Goal: Task Accomplishment & Management: Contribute content

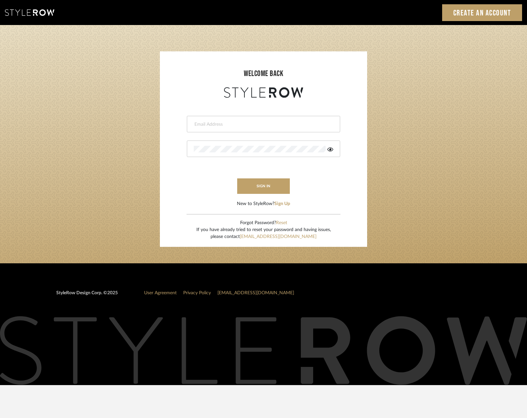
click at [218, 132] on div at bounding box center [263, 124] width 153 height 16
click at [220, 126] on input "email" at bounding box center [263, 124] width 138 height 7
type input "[EMAIL_ADDRESS][DOMAIN_NAME]"
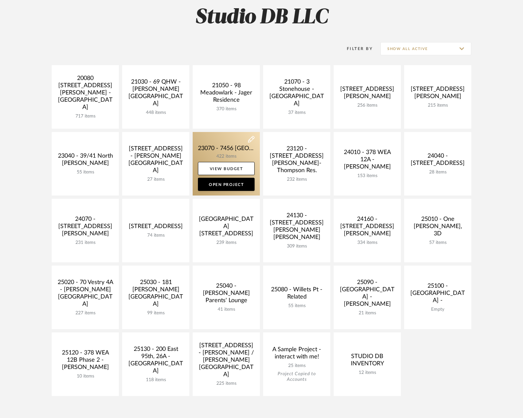
scroll to position [99, 0]
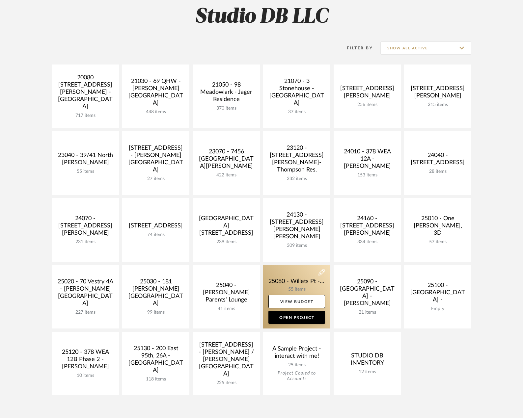
click at [272, 278] on link at bounding box center [296, 297] width 67 height 64
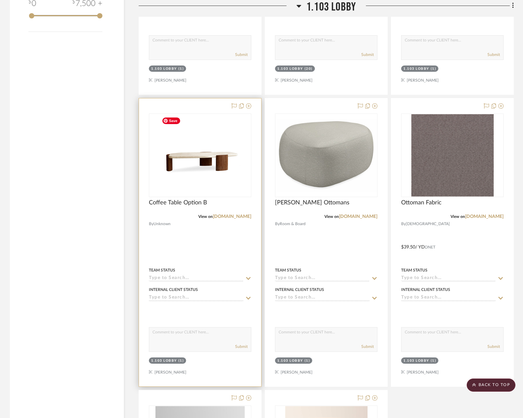
scroll to position [757, 0]
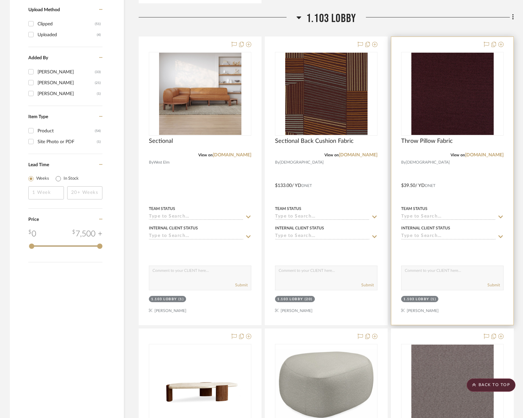
click at [448, 151] on div "Throw Pillow Fabric" at bounding box center [452, 145] width 102 height 14
click at [442, 139] on span "Throw Pillow Fabric" at bounding box center [427, 141] width 52 height 7
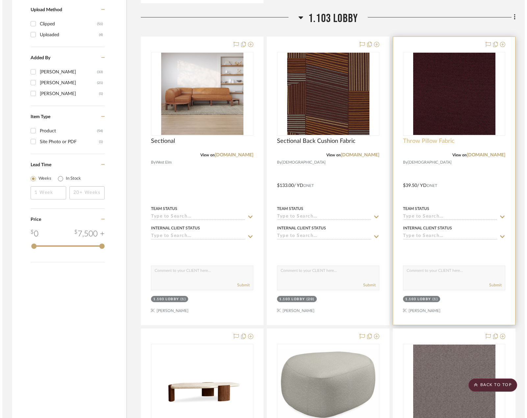
scroll to position [0, 0]
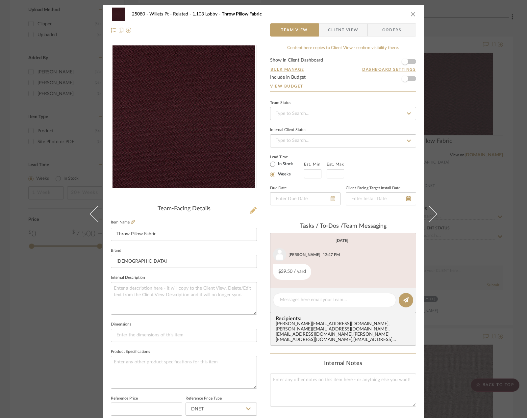
click at [252, 209] on icon at bounding box center [253, 210] width 7 height 7
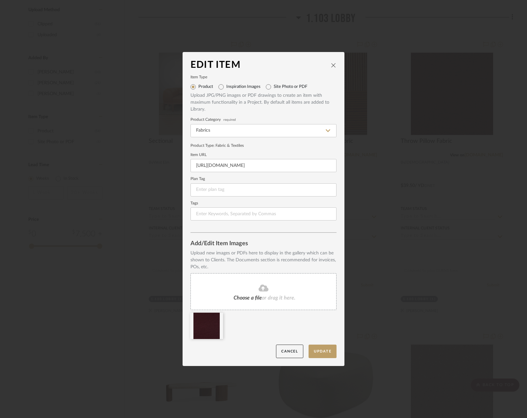
click at [333, 63] on icon "close" at bounding box center [333, 65] width 5 height 5
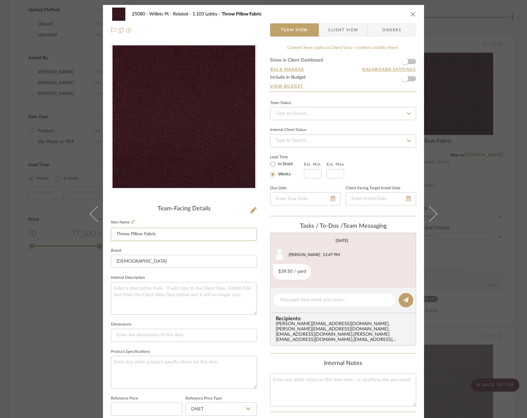
drag, startPoint x: 170, startPoint y: 233, endPoint x: 65, endPoint y: 217, distance: 106.2
click at [65, 217] on div "25080 - Willets Pt - Related 1.103 Lobby Throw Pillow Fabric Team View Client V…" at bounding box center [263, 209] width 527 height 418
type input "Alternate Sectional Fabric"
click at [473, 160] on div "25080 - Willets Pt - Related 1.103 Lobby Throw Pillow Fabric Team View Client V…" at bounding box center [263, 209] width 527 height 418
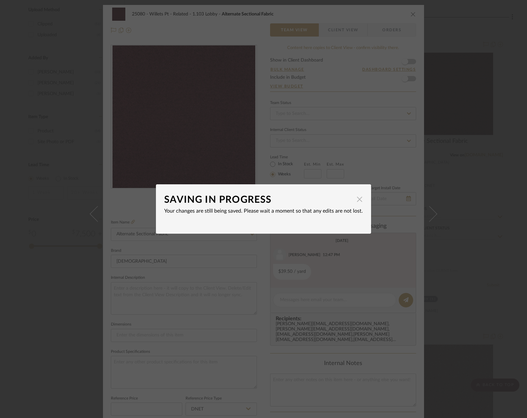
click at [355, 203] on span "button" at bounding box center [359, 199] width 13 height 13
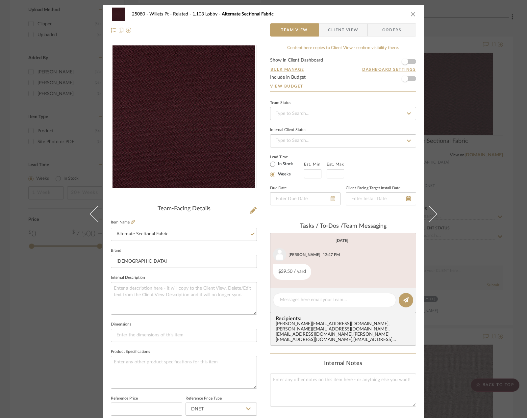
click at [455, 160] on div "25080 - Willets Pt - Related 1.103 Lobby Alternate Sectional Fabric Team View C…" at bounding box center [263, 209] width 527 height 418
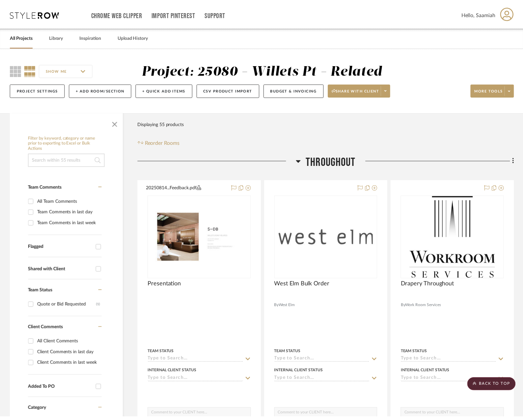
scroll to position [757, 0]
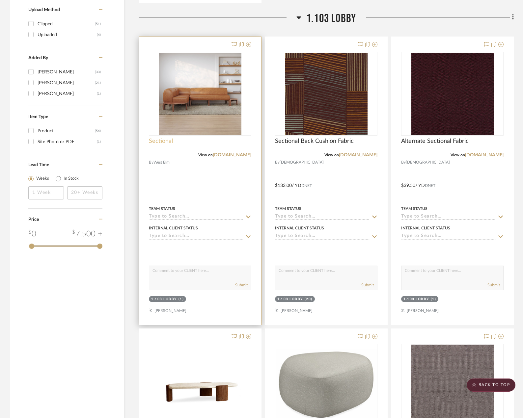
click at [159, 142] on span "Sectional" at bounding box center [161, 141] width 24 height 7
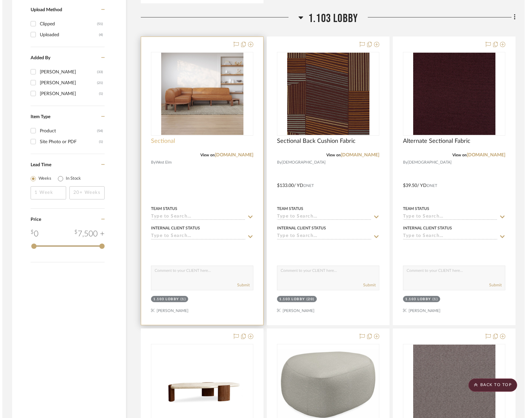
scroll to position [0, 0]
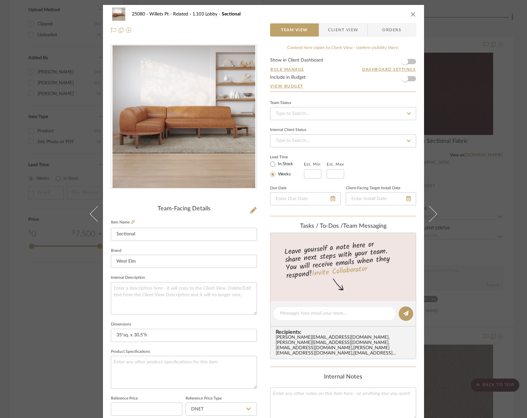
click at [467, 96] on div "25080 - Willets Pt - Related 1.103 Lobby Sectional Team View Client View Orders…" at bounding box center [263, 209] width 527 height 418
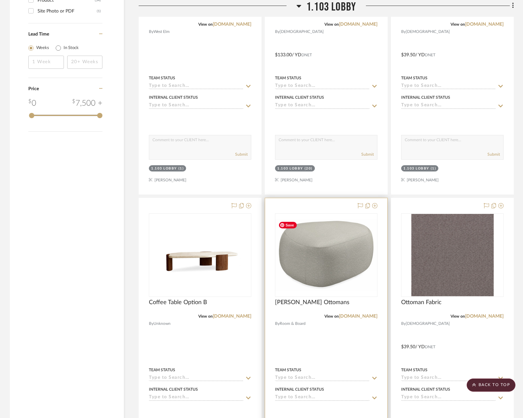
scroll to position [889, 0]
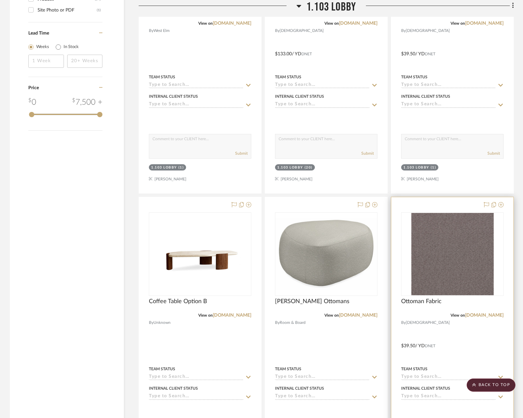
click at [480, 318] on div "View on maharam.com" at bounding box center [452, 315] width 102 height 6
click at [482, 316] on link "maharam.com" at bounding box center [484, 315] width 39 height 5
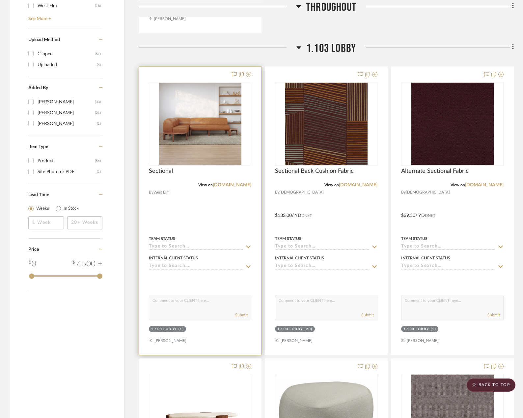
scroll to position [691, 0]
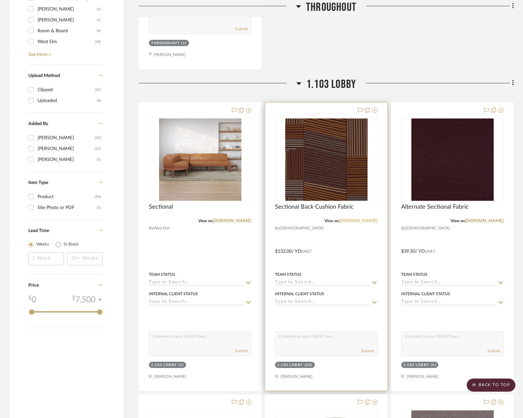
click at [367, 222] on link "google.com" at bounding box center [358, 221] width 39 height 5
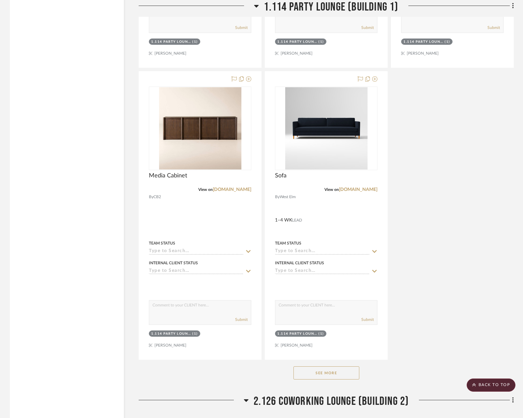
scroll to position [2304, 0]
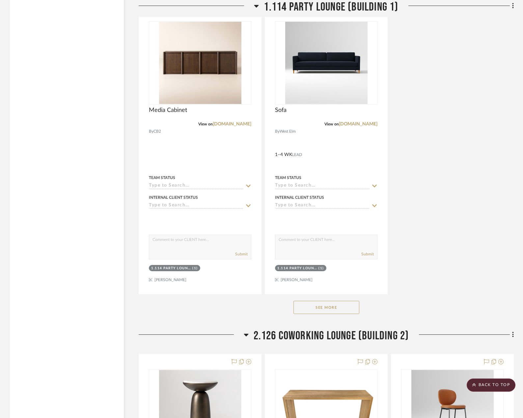
click at [322, 311] on button "See More" at bounding box center [326, 307] width 66 height 13
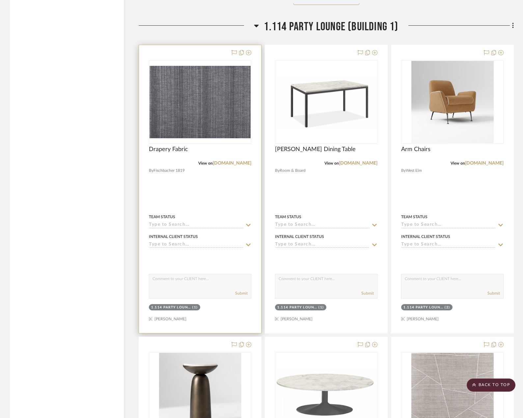
scroll to position [1679, 0]
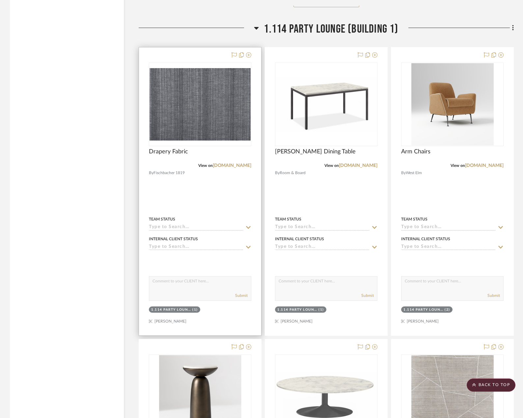
click at [219, 161] on div "Drapery Fabric" at bounding box center [200, 155] width 102 height 14
click at [219, 165] on link "fischbacher1819.com" at bounding box center [232, 165] width 39 height 5
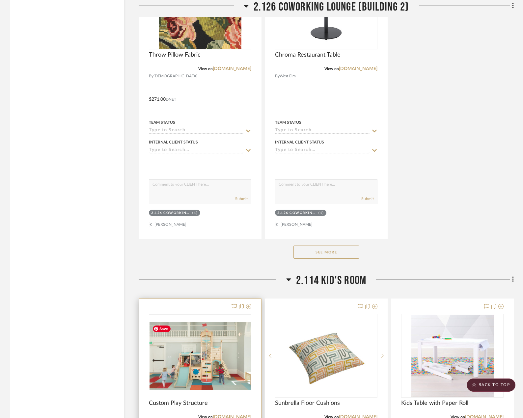
scroll to position [4015, 0]
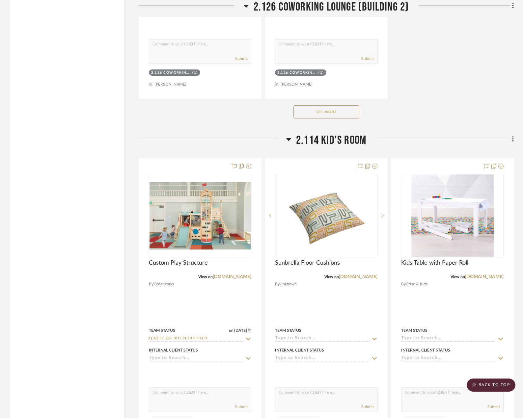
click at [321, 116] on button "See More" at bounding box center [326, 111] width 66 height 13
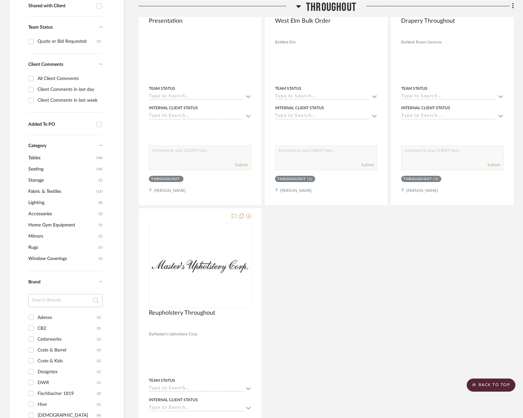
scroll to position [0, 0]
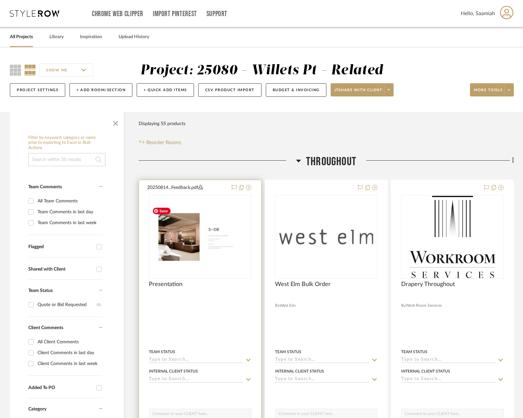
click at [190, 249] on img "0" at bounding box center [199, 236] width 101 height 65
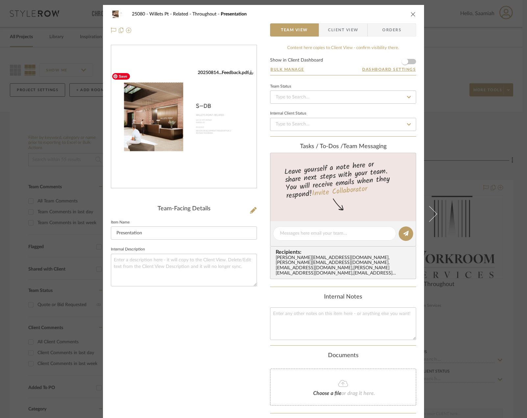
click at [195, 131] on img "0" at bounding box center [183, 117] width 145 height 94
click at [475, 51] on div "25080 - Willets Pt - Related Throughout Presentation Team View Client View Orde…" at bounding box center [263, 209] width 527 height 418
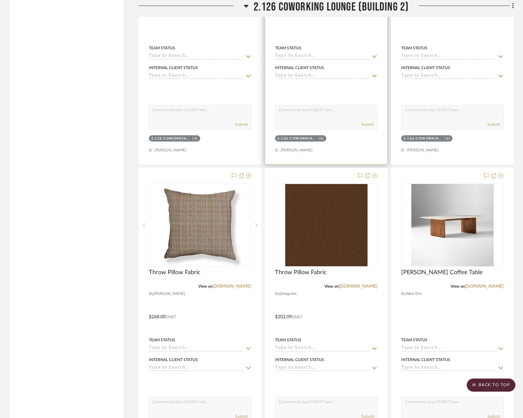
scroll to position [4587, 0]
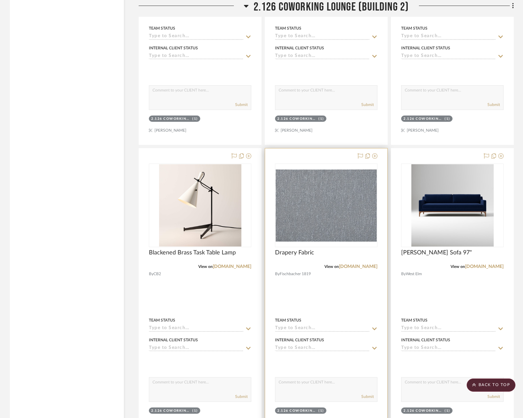
drag, startPoint x: 275, startPoint y: 269, endPoint x: 273, endPoint y: 264, distance: 5.2
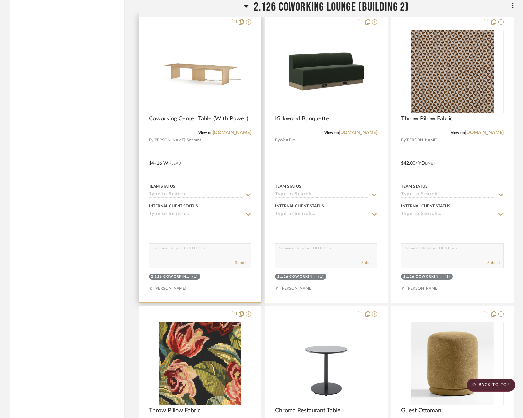
scroll to position [3436, 0]
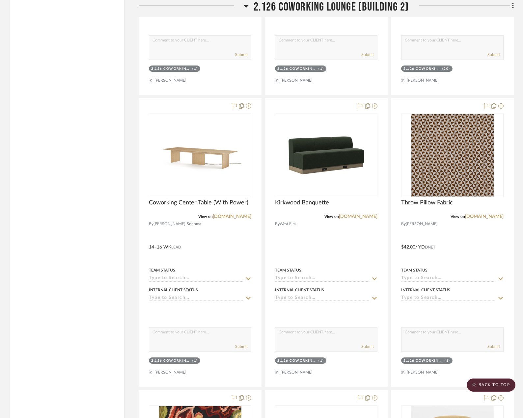
drag, startPoint x: 185, startPoint y: 204, endPoint x: 98, endPoint y: 239, distance: 93.6
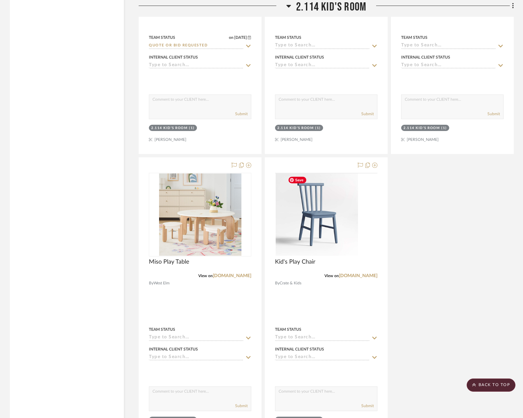
scroll to position [5279, 0]
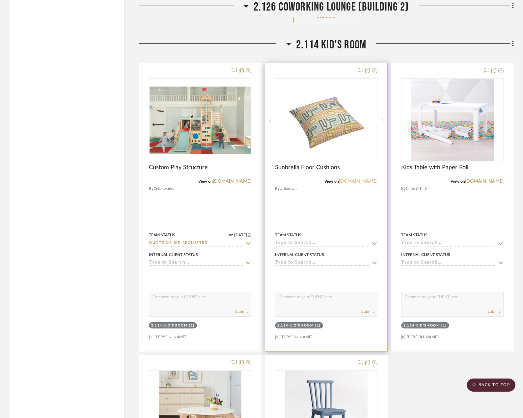
click at [357, 183] on link "loomdecor.com" at bounding box center [358, 181] width 39 height 5
click at [385, 121] on sr-next-btn at bounding box center [382, 120] width 10 height 5
click at [383, 121] on icon at bounding box center [382, 120] width 2 height 5
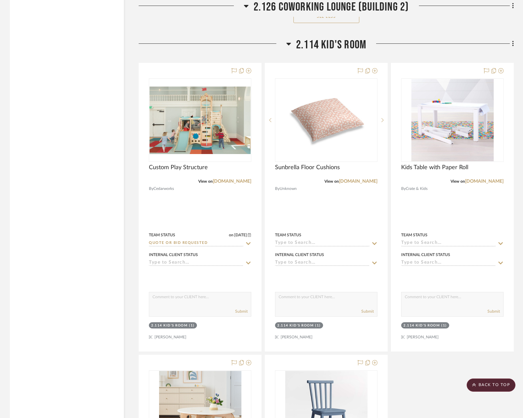
click at [417, 30] on div "See Less" at bounding box center [326, 16] width 375 height 26
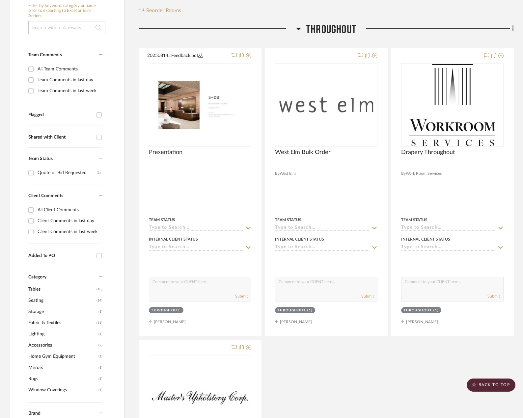
scroll to position [0, 0]
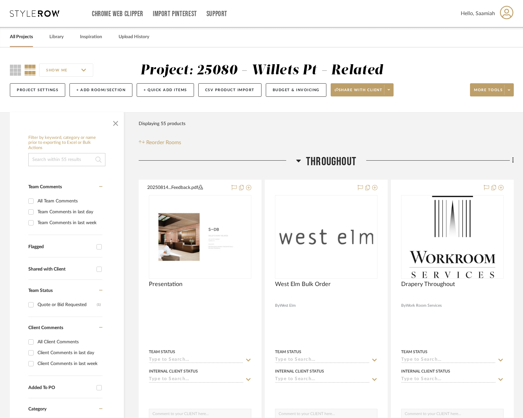
click at [23, 38] on link "All Projects" at bounding box center [21, 37] width 23 height 9
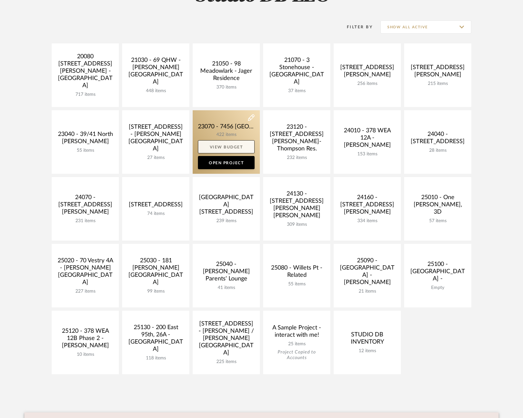
scroll to position [132, 0]
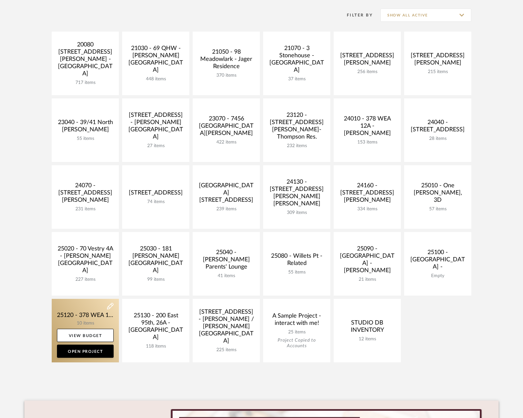
click at [89, 312] on link at bounding box center [85, 331] width 67 height 64
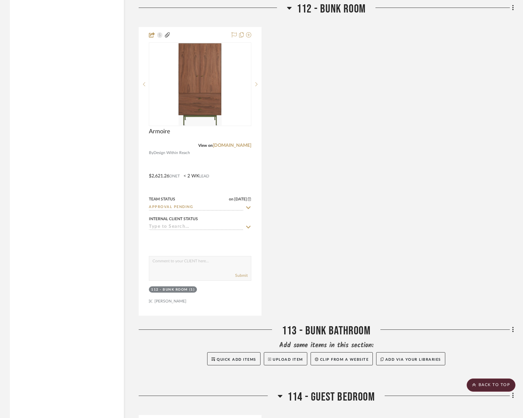
scroll to position [1464, 0]
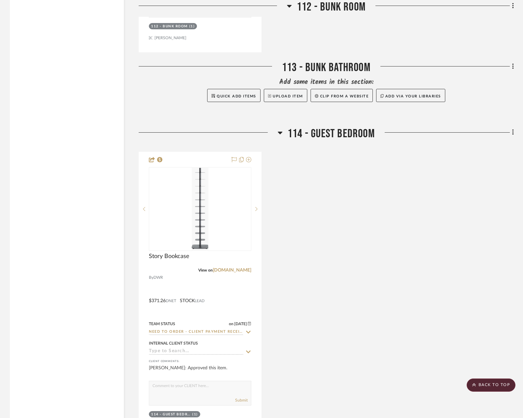
click at [364, 208] on div "Story Bookcase View on dwr.com By DWR $371.26 DNET STOCK LEAD Team Status on 9/…" at bounding box center [326, 296] width 375 height 289
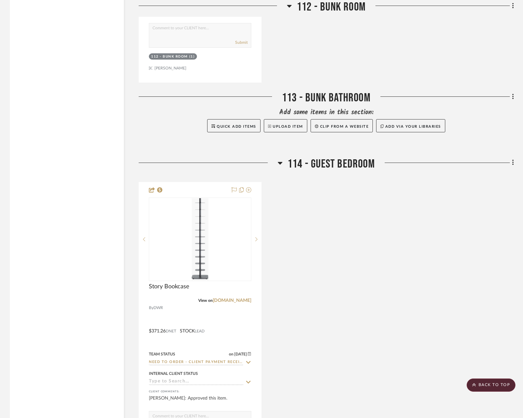
scroll to position [1398, 0]
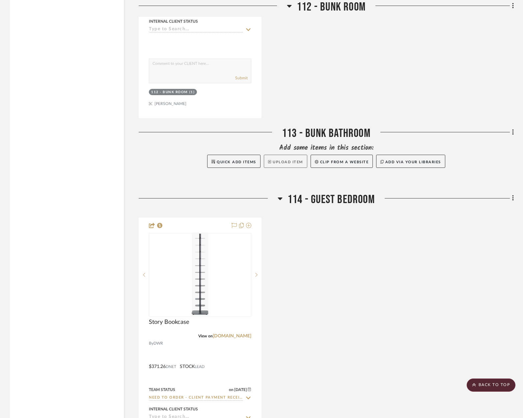
click at [282, 160] on button "Upload Item" at bounding box center [285, 161] width 43 height 13
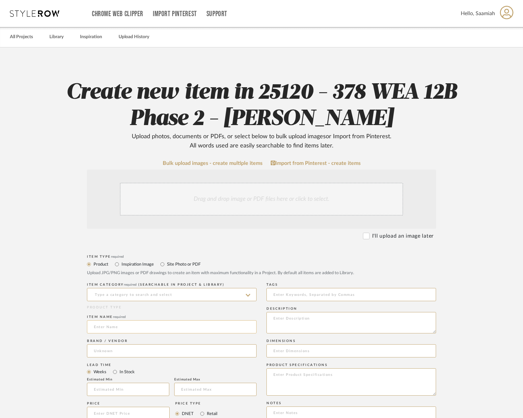
click at [139, 326] on input at bounding box center [172, 326] width 170 height 13
paste input "Allegheny 4.5" Plug-In Sconce"
type input "Allegheny 4.5" Plug-In Sconce"
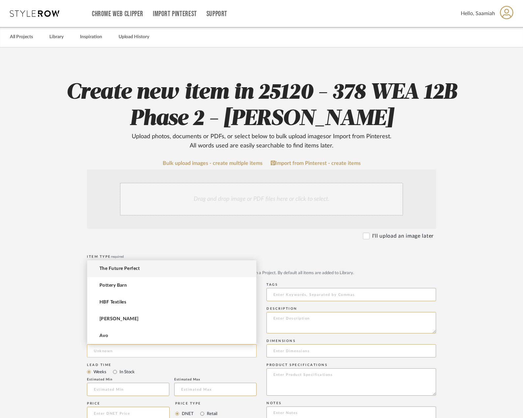
click at [123, 355] on input at bounding box center [172, 350] width 170 height 13
click at [128, 301] on mat-option "Schoolhouse" at bounding box center [171, 302] width 169 height 17
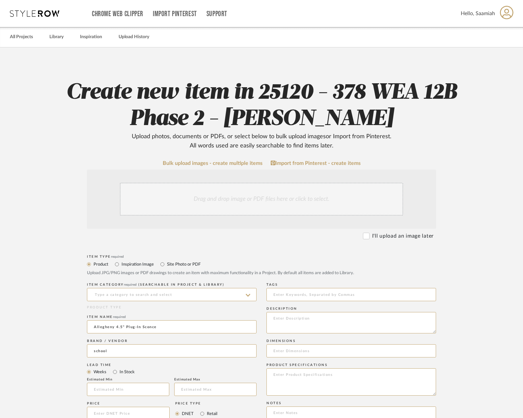
type input "Schoolhouse"
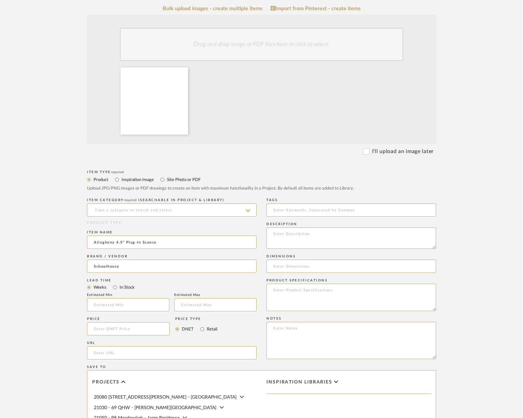
scroll to position [165, 0]
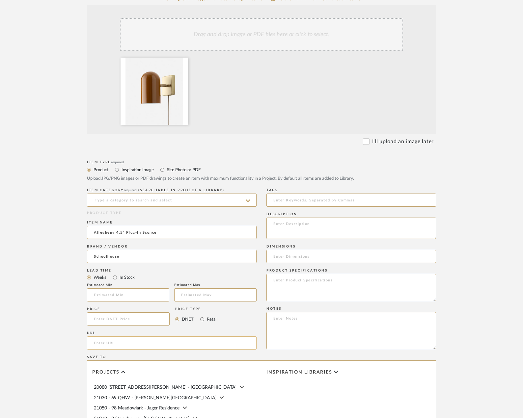
click at [137, 344] on input "url" at bounding box center [172, 342] width 170 height 13
paste input "https://schoolhouse.com/products/allegheny-plug-in-sconce?variant=4022537833681…"
type input "https://schoolhouse.com/products/allegheny-plug-in-sconce?variant=4022537833681…"
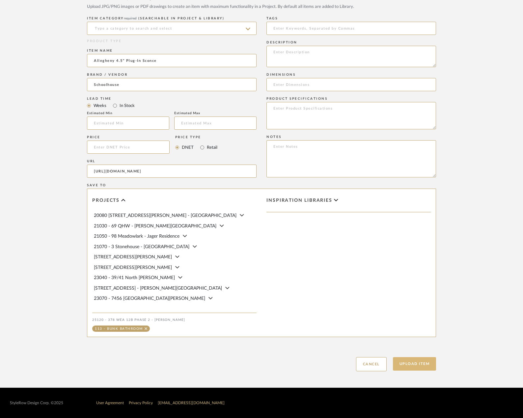
click at [426, 364] on button "Upload Item" at bounding box center [414, 363] width 43 height 13
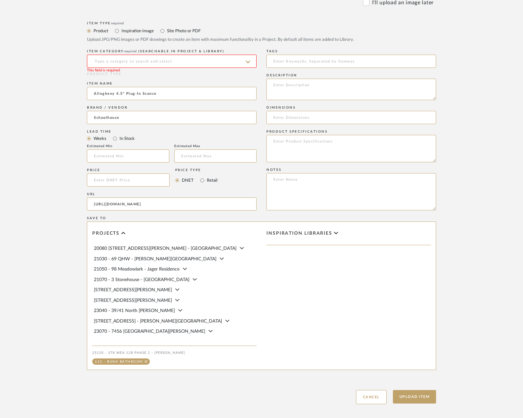
click at [151, 59] on input at bounding box center [172, 61] width 170 height 13
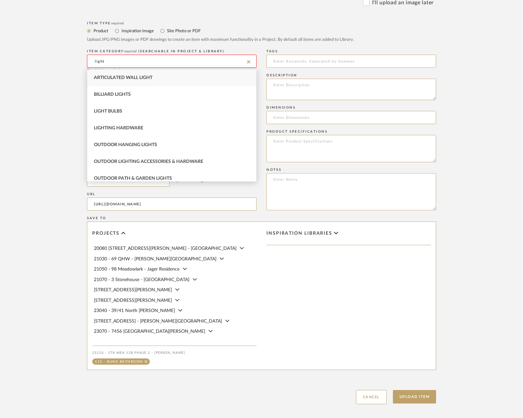
click at [129, 64] on input "light" at bounding box center [172, 61] width 170 height 13
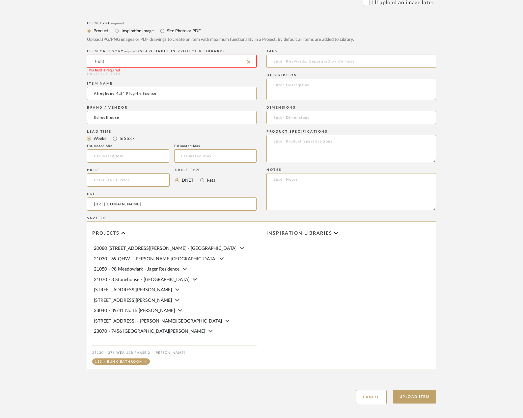
click at [129, 61] on input "light" at bounding box center [172, 61] width 170 height 13
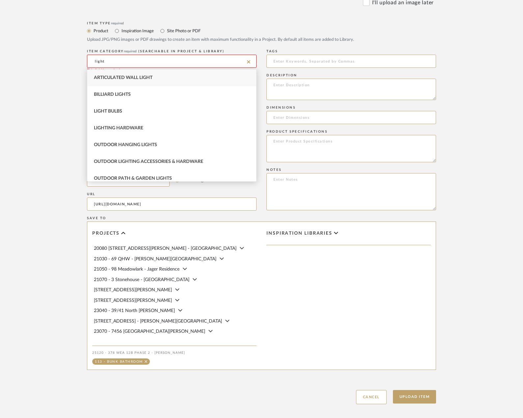
click at [129, 61] on input "light" at bounding box center [172, 61] width 170 height 13
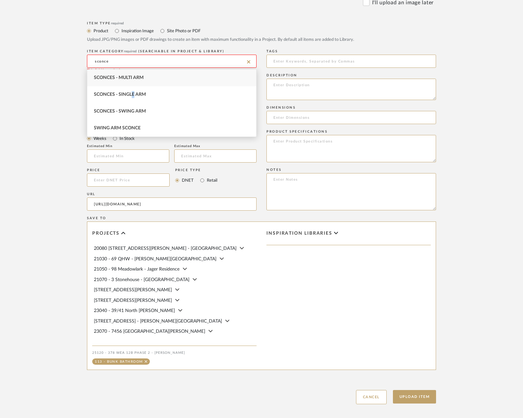
click at [133, 95] on span "Sconces - Single Arm" at bounding box center [120, 94] width 52 height 5
type input "Sconces - Single Arm"
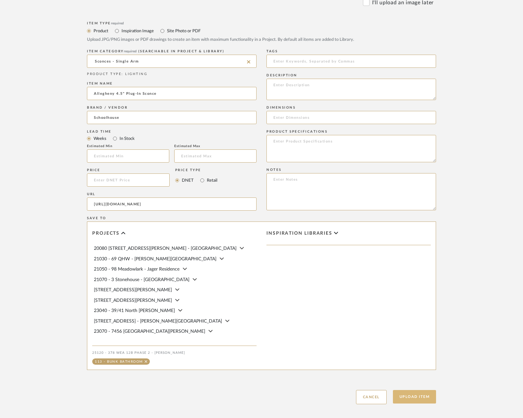
click at [424, 399] on button "Upload Item" at bounding box center [414, 396] width 43 height 13
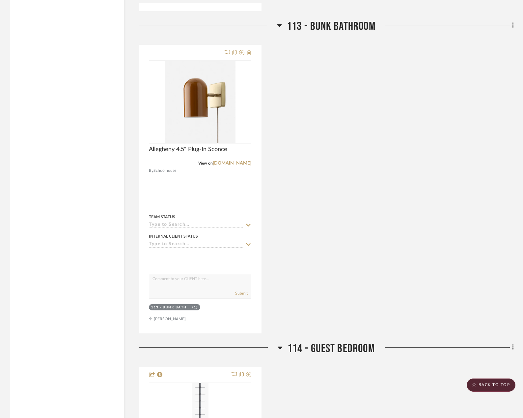
scroll to position [1524, 0]
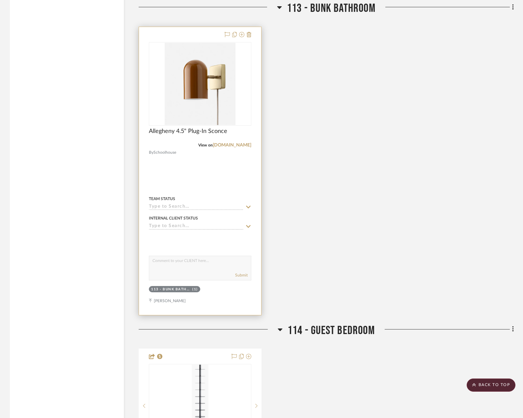
click at [168, 184] on div at bounding box center [200, 171] width 122 height 288
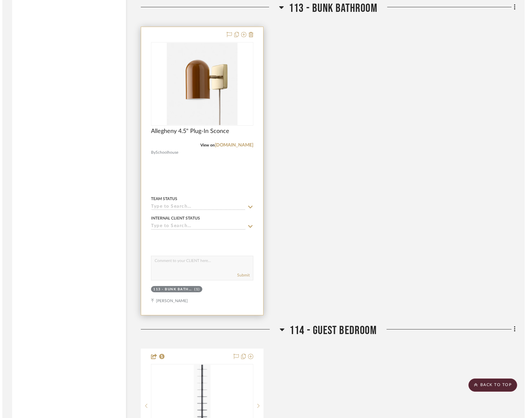
scroll to position [0, 0]
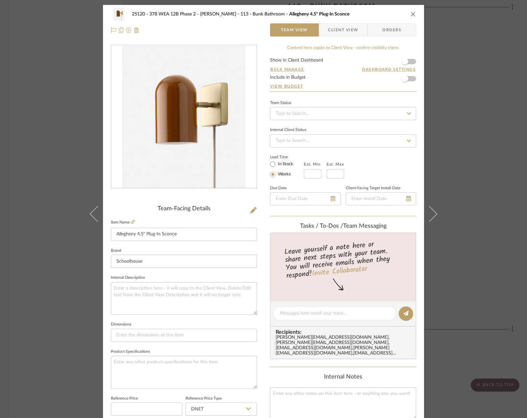
click at [460, 82] on div "25120 - 378 WEA 12B Phase 2 - Mautner 113 - Bunk Bathroom Allegheny 4.5" Plug-I…" at bounding box center [263, 209] width 527 height 418
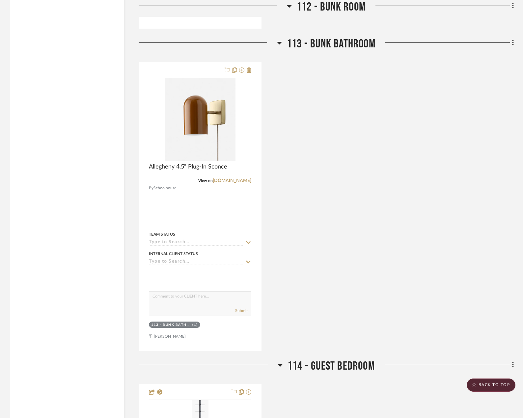
scroll to position [1491, 0]
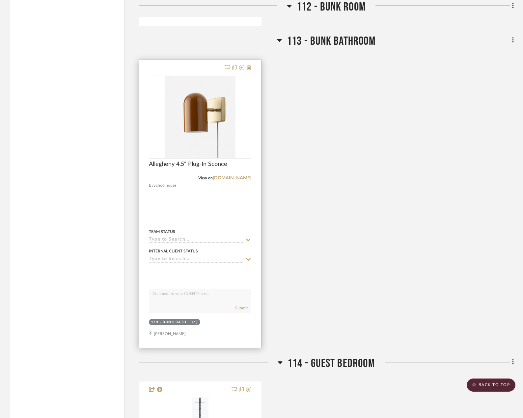
click at [186, 172] on div "Allegheny 4.5" Plug-In Sconce" at bounding box center [200, 168] width 102 height 14
click at [192, 135] on img "0" at bounding box center [200, 117] width 71 height 82
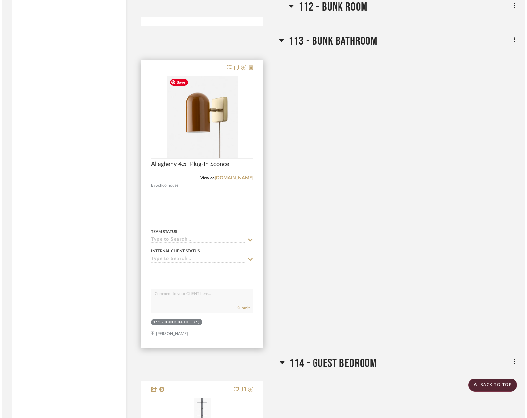
scroll to position [0, 0]
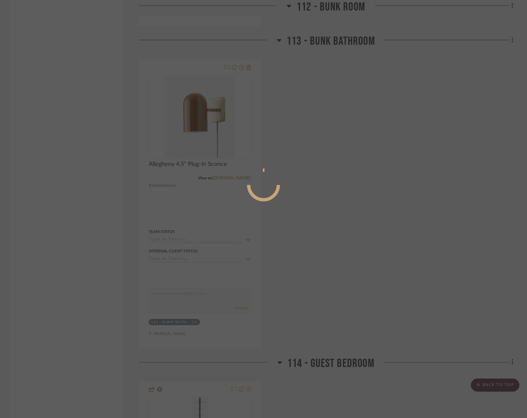
click at [302, 197] on div at bounding box center [263, 185] width 99 height 33
click at [228, 91] on mat-dialog-content at bounding box center [263, 211] width 99 height 283
click at [145, 154] on div at bounding box center [263, 209] width 527 height 418
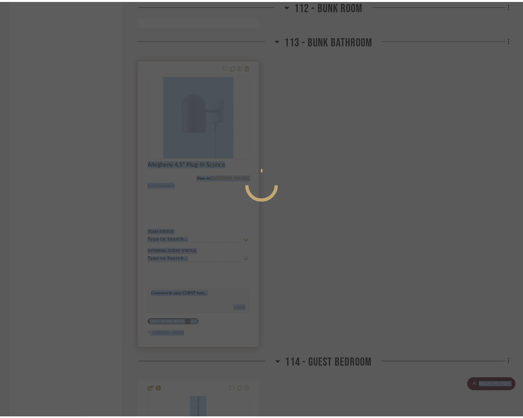
scroll to position [1491, 0]
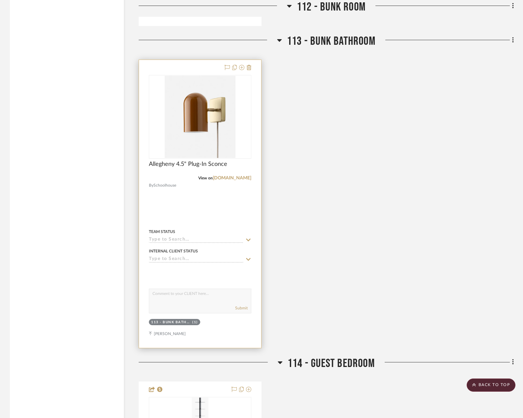
click at [249, 225] on div at bounding box center [200, 204] width 122 height 288
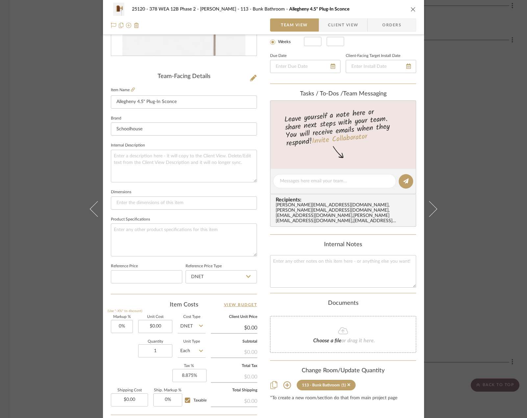
scroll to position [195, 0]
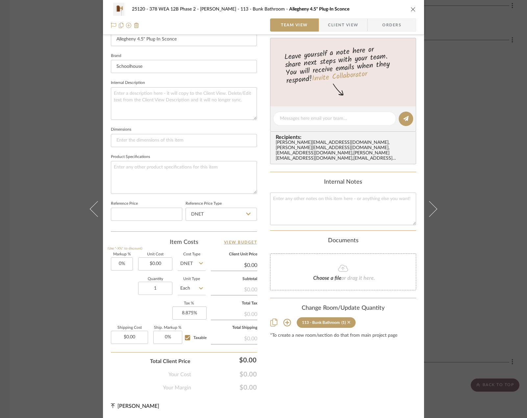
click at [348, 323] on icon at bounding box center [349, 322] width 3 height 3
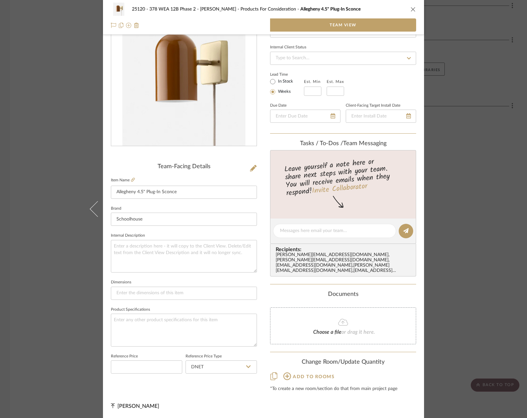
click at [293, 375] on span "Add to rooms" at bounding box center [314, 377] width 42 height 5
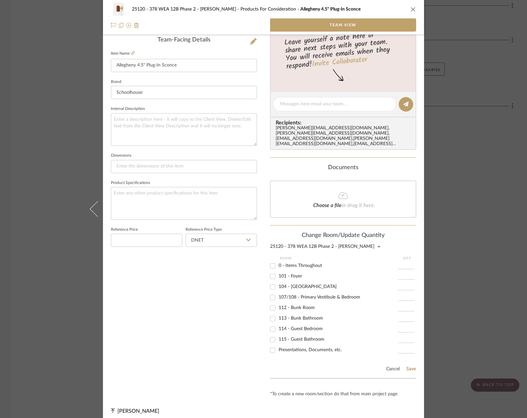
scroll to position [174, 0]
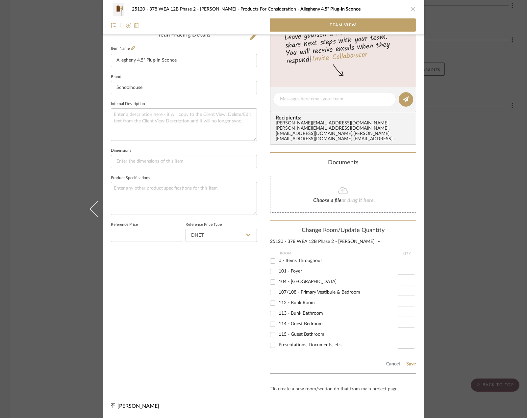
click at [272, 302] on input "112 - Bunk Room" at bounding box center [273, 303] width 11 height 11
checkbox input "true"
type input "1"
click at [469, 270] on div "25120 - 378 WEA 12B Phase 2 - Mautner Products For Consideration Allegheny 4.5"…" at bounding box center [263, 209] width 527 height 418
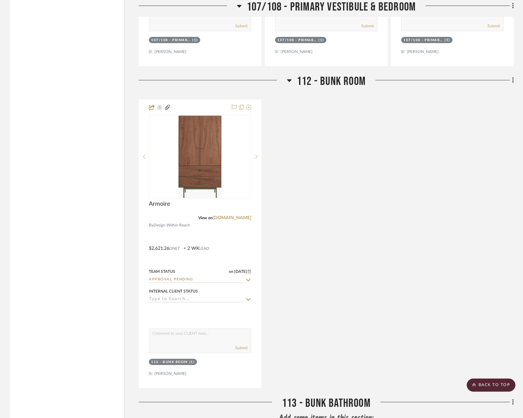
click at [317, 274] on div "Armoire View on dwr.com By Design Within Reach $2,621.26 DNET < 2 WK LEAD Team …" at bounding box center [326, 243] width 375 height 289
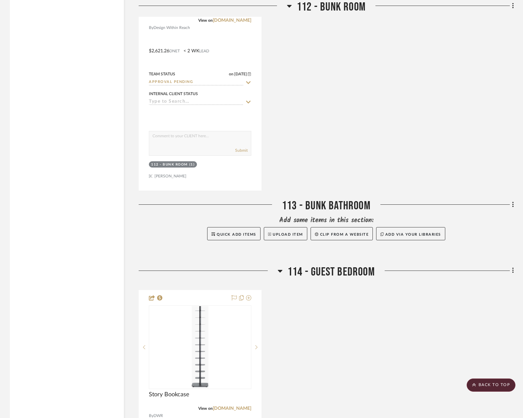
scroll to position [1194, 0]
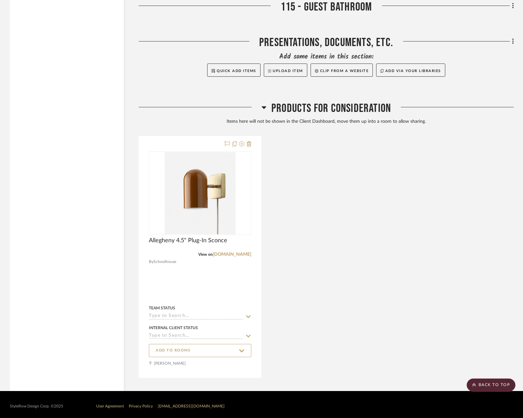
scroll to position [1947, 0]
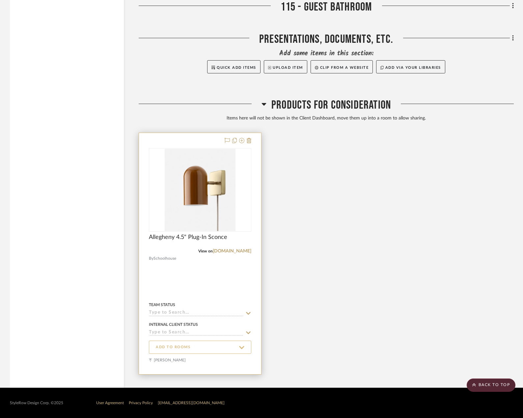
click at [178, 350] on span "ADD TO ROOMS" at bounding box center [173, 348] width 35 height 6
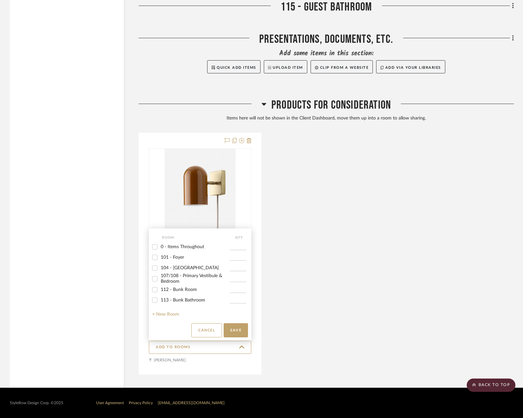
click at [157, 288] on input "112 - Bunk Room" at bounding box center [154, 289] width 11 height 11
checkbox input "true"
type input "1"
click at [236, 331] on button "Save" at bounding box center [235, 330] width 24 height 14
click at [241, 327] on button "Save" at bounding box center [235, 330] width 24 height 14
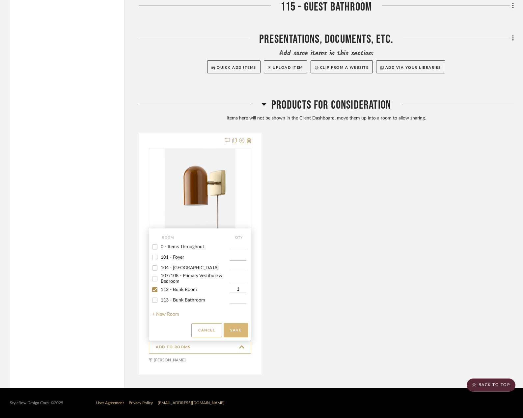
click at [236, 330] on button "Save" at bounding box center [235, 330] width 24 height 14
click at [236, 329] on button "Save" at bounding box center [235, 330] width 24 height 14
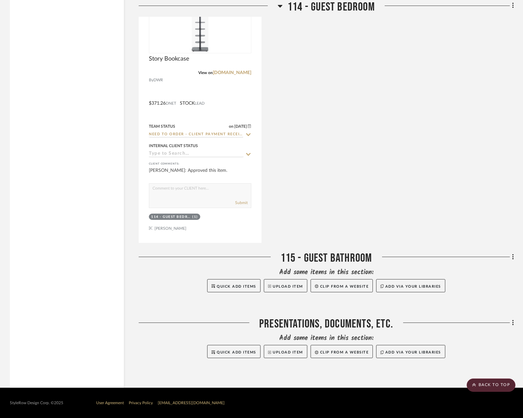
click at [237, 329] on div at bounding box center [199, 325] width 120 height 17
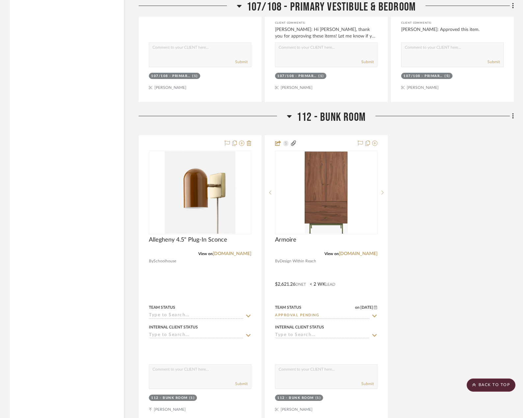
scroll to position [1102, 0]
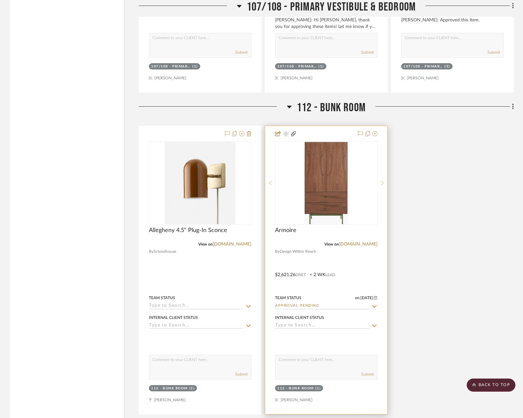
click at [311, 254] on span "Design Within Reach" at bounding box center [297, 251] width 37 height 6
click at [302, 228] on div "Armoire" at bounding box center [326, 234] width 102 height 14
click at [292, 232] on span "Armoire" at bounding box center [285, 230] width 21 height 7
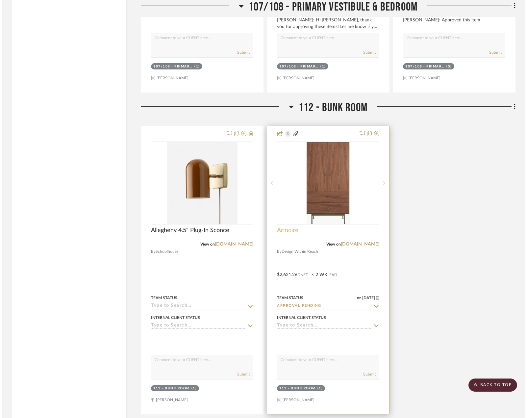
scroll to position [0, 0]
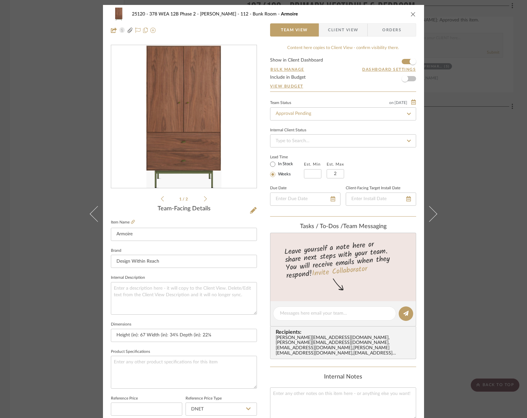
click at [336, 35] on span "Client View" at bounding box center [343, 29] width 30 height 13
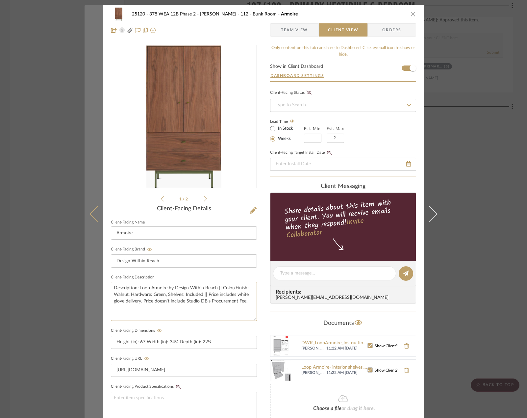
drag, startPoint x: 249, startPoint y: 305, endPoint x: 100, endPoint y: 280, distance: 151.7
click at [100, 280] on mat-dialog-content "25120 - 378 WEA 12B Phase 2 - [PERSON_NAME] 112 - Bunk Room Armoire Team View C…" at bounding box center [264, 279] width 358 height 548
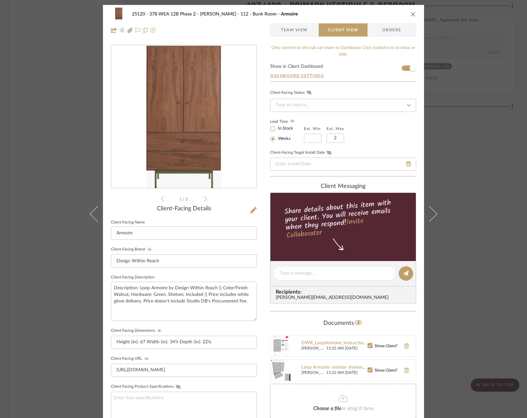
click at [57, 210] on div "25120 - 378 WEA 12B Phase 2 - [PERSON_NAME] 112 - Bunk Room Armoire Team View C…" at bounding box center [263, 209] width 527 height 418
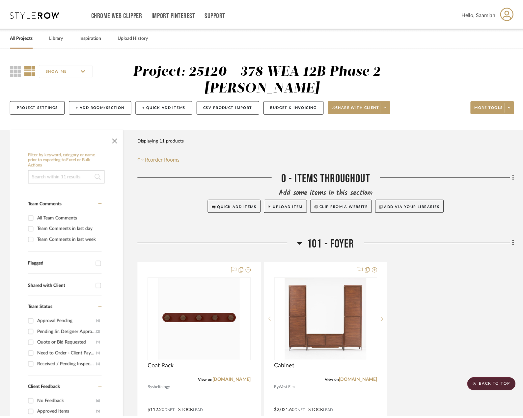
scroll to position [1102, 0]
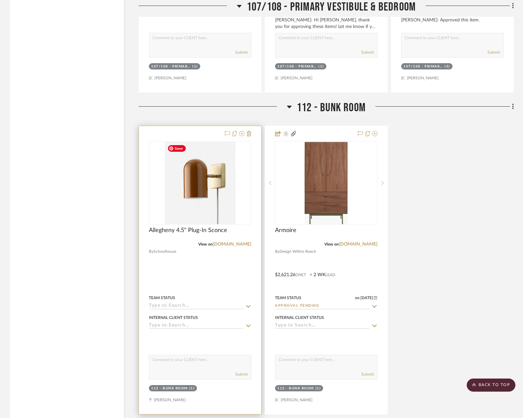
click at [0, 0] on img at bounding box center [0, 0] width 0 height 0
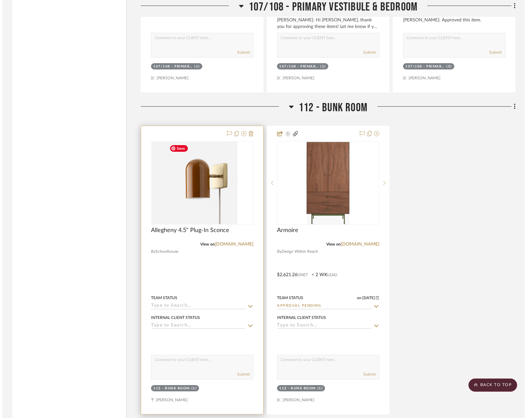
scroll to position [0, 0]
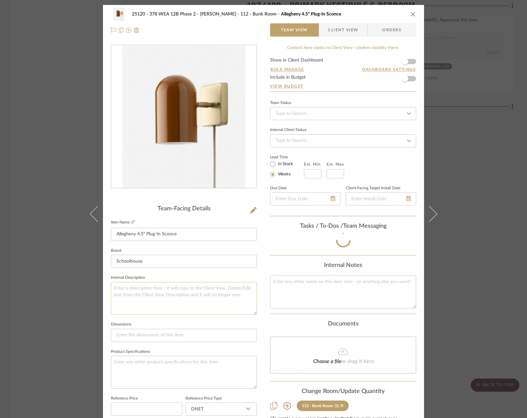
click at [151, 302] on textarea at bounding box center [184, 298] width 146 height 33
paste textarea "Description: Loop Armoire by Design Within Reach || Color/Finish: Walnut, Hardw…"
type textarea "Description: Loop Armoire by Design Within Reach || Color/Finish: Walnut, Hardw…"
drag, startPoint x: 177, startPoint y: 234, endPoint x: 103, endPoint y: 234, distance: 73.4
click at [103, 234] on div "25120 - 378 WEA 12B Phase 2 - [PERSON_NAME] 112 - Bunk Room Allegheny 4.5" Plug…" at bounding box center [263, 309] width 321 height 608
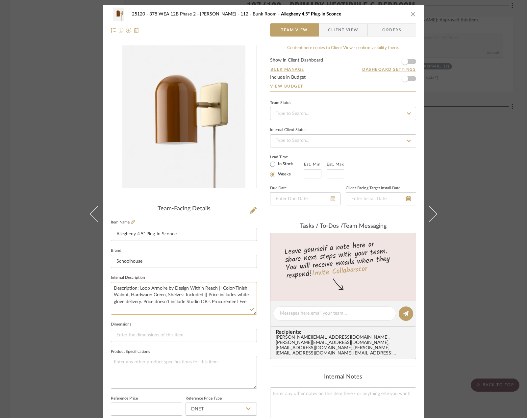
drag, startPoint x: 138, startPoint y: 288, endPoint x: 213, endPoint y: 288, distance: 75.4
click at [213, 288] on textarea "Description: Loop Armoire by Design Within Reach || Color/Finish: Walnut, Hardw…" at bounding box center [184, 298] width 146 height 33
paste textarea "Allegheny 4.5" Plug-In Sconce"
type textarea "Description: Allegheny 4.5" Plug-In Sconce by Schoolhouse || Color/Finish: Waln…"
drag, startPoint x: 139, startPoint y: 295, endPoint x: 227, endPoint y: 298, distance: 87.6
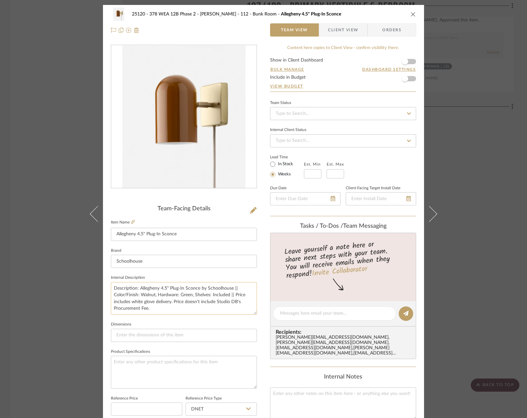
click at [227, 298] on textarea "Description: Allegheny 4.5" Plug-In Sconce by Schoolhouse || Color/Finish: Waln…" at bounding box center [184, 298] width 146 height 33
paste textarea "Butterscotch-Gloss"
drag, startPoint x: 182, startPoint y: 296, endPoint x: 130, endPoint y: 308, distance: 53.4
click at [130, 308] on textarea "Description: Allegheny 4.5" Plug-In Sconce by Schoolhouse || Color/Finish: Butt…" at bounding box center [184, 298] width 146 height 33
type textarea "Description: Allegheny 4.5" Plug-In Sconce by Schoolhouse || Color/Finish: Butt…"
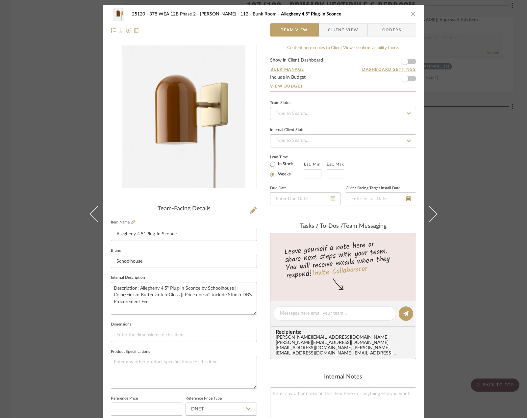
click at [220, 278] on fieldset "Internal Description Description: Allegheny 4.5" Plug-In Sconce by Schoolhouse …" at bounding box center [184, 293] width 146 height 41
click at [473, 205] on div "25120 - 378 WEA 12B Phase 2 - [PERSON_NAME] 112 - Bunk Room Allegheny 4.5" Plug…" at bounding box center [263, 209] width 527 height 418
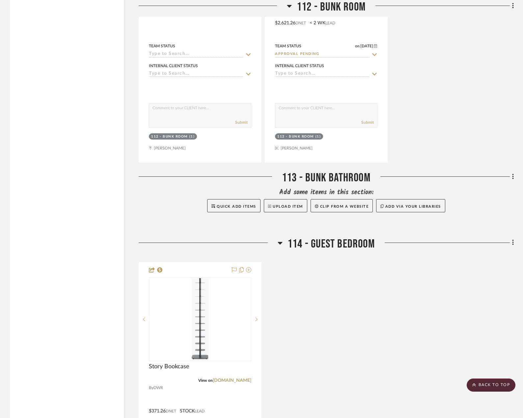
scroll to position [1366, 0]
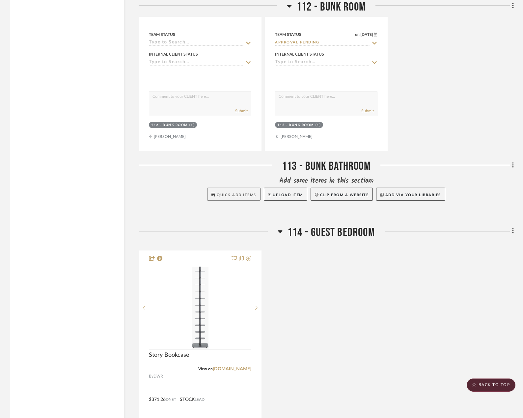
click at [217, 192] on button "Quick Add Items" at bounding box center [233, 194] width 53 height 13
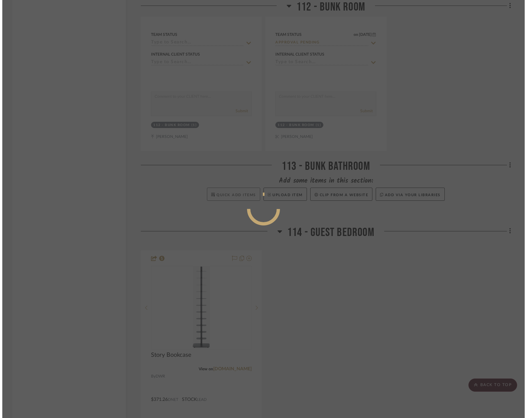
scroll to position [0, 0]
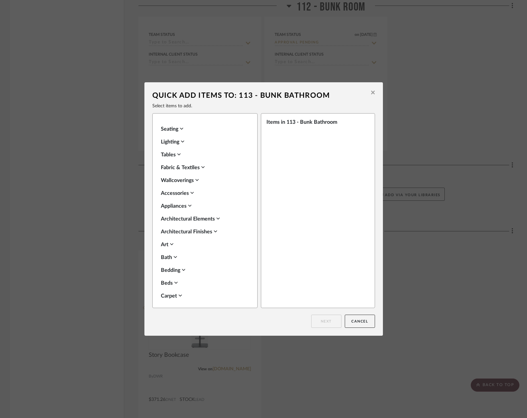
click at [368, 91] on button at bounding box center [373, 92] width 10 height 15
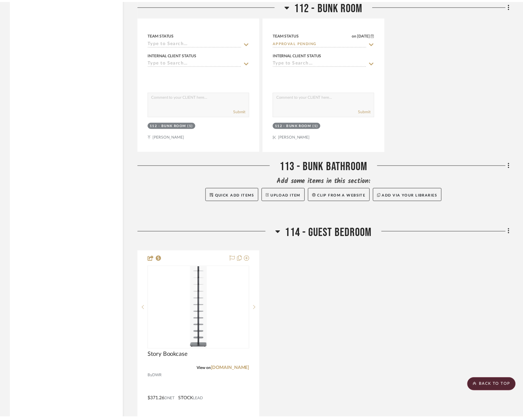
scroll to position [1366, 0]
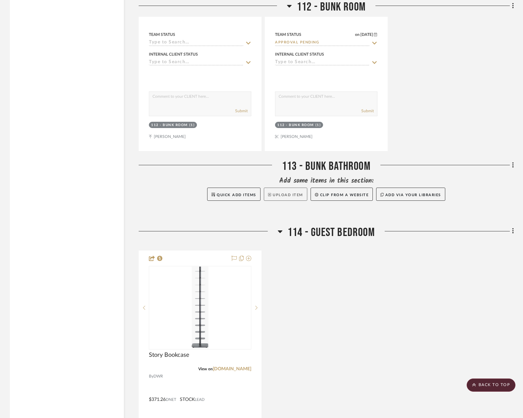
click at [289, 195] on button "Upload Item" at bounding box center [285, 194] width 43 height 13
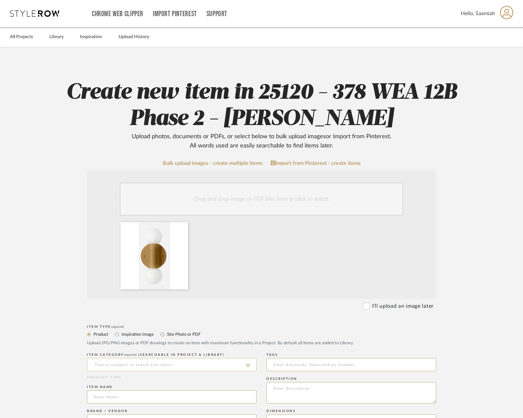
click at [172, 362] on input at bounding box center [172, 364] width 170 height 13
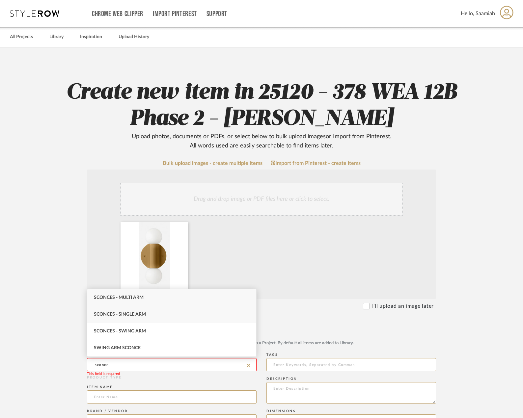
click at [148, 315] on div "Sconces - Single Arm" at bounding box center [171, 314] width 169 height 17
type input "Sconces - Single Arm"
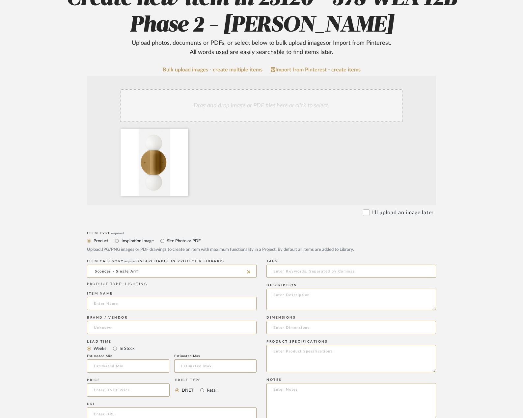
scroll to position [132, 0]
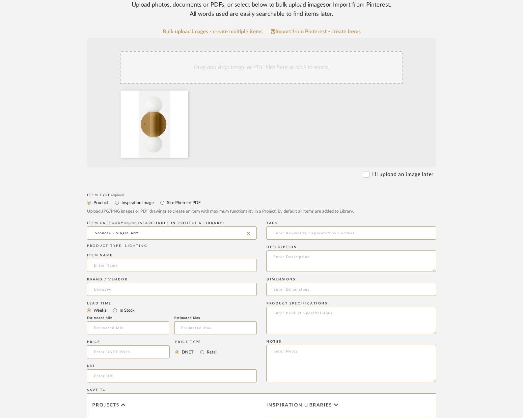
click at [136, 262] on input at bounding box center [172, 265] width 170 height 13
paste input "Cylinder Double Sconce"
type input "Cylinder Double Sconce"
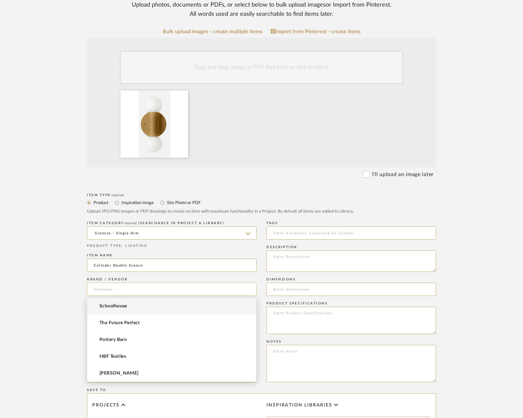
click at [118, 291] on input at bounding box center [172, 289] width 170 height 13
click at [120, 302] on mat-option "Schoolhouse" at bounding box center [171, 306] width 169 height 17
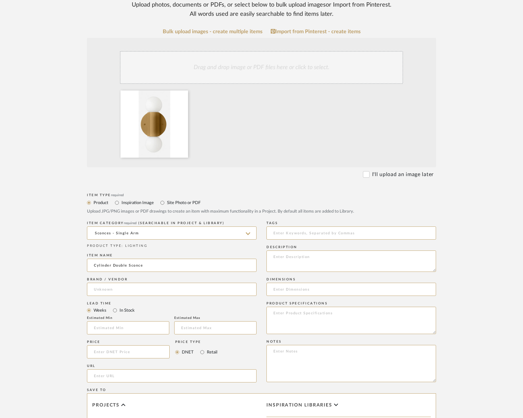
type input "Schoolhouse"
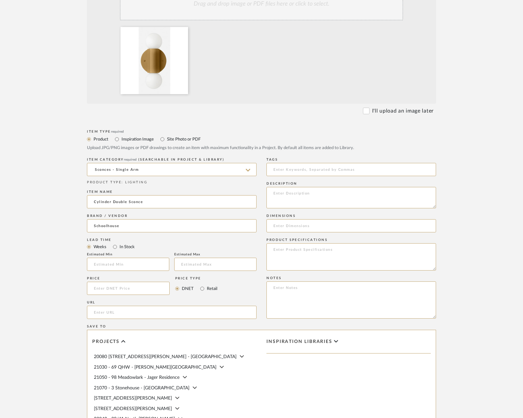
scroll to position [197, 0]
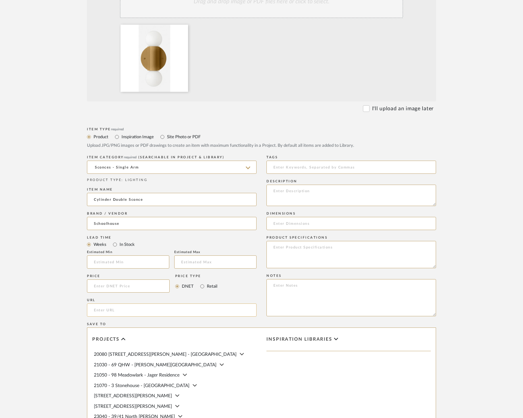
click at [195, 309] on input "url" at bounding box center [172, 309] width 170 height 13
paste input "[URL][DOMAIN_NAME]"
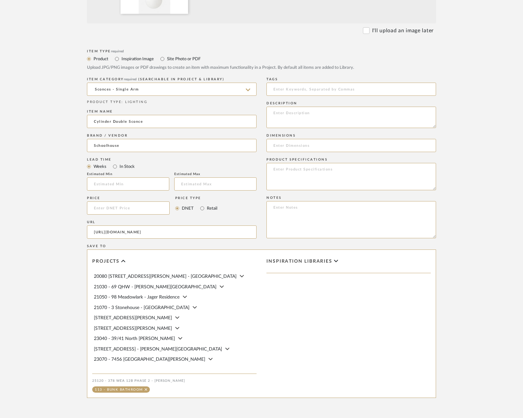
scroll to position [296, 0]
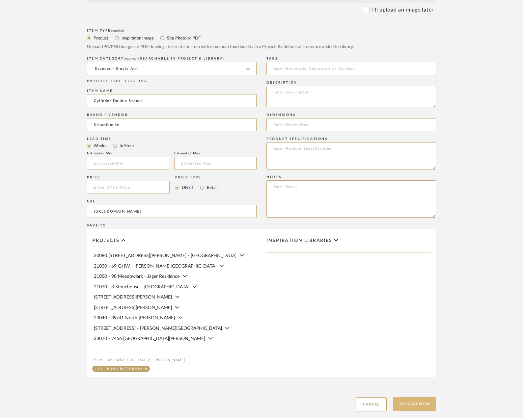
type input "[URL][DOMAIN_NAME]"
click at [414, 406] on button "Upload Item" at bounding box center [414, 403] width 43 height 13
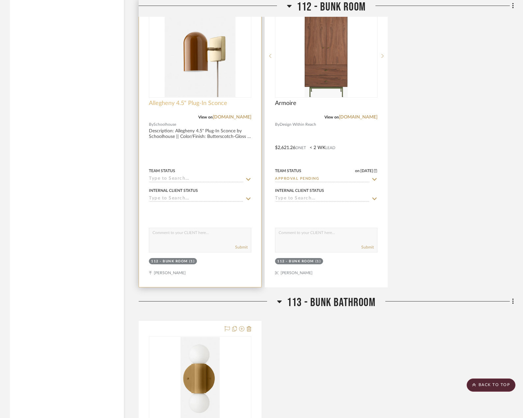
scroll to position [1227, 0]
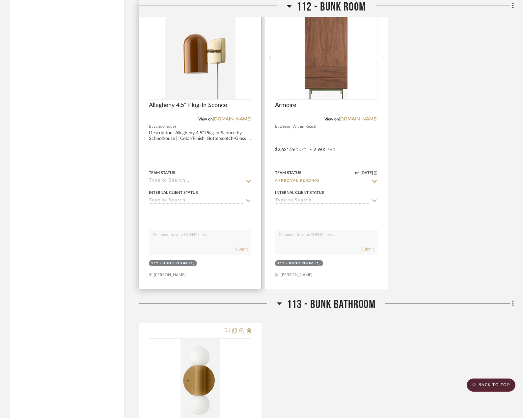
click at [179, 111] on div "Allegheny 4.5" Plug-In Sconce" at bounding box center [200, 109] width 102 height 14
click at [180, 104] on span "Allegheny 4.5" Plug-In Sconce" at bounding box center [188, 105] width 78 height 7
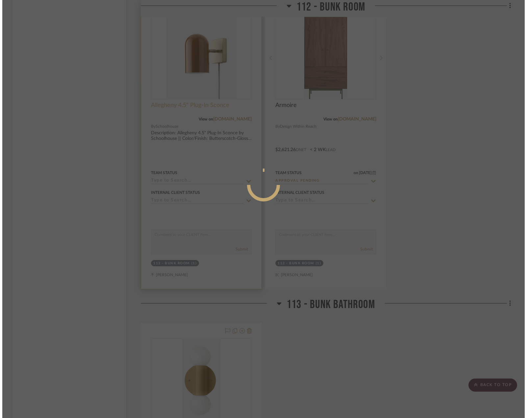
scroll to position [0, 0]
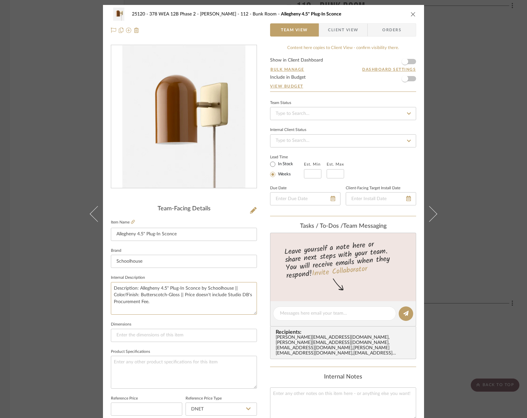
drag, startPoint x: 163, startPoint y: 300, endPoint x: 107, endPoint y: 279, distance: 59.8
click at [107, 279] on div "25120 - 378 WEA 12B Phase 2 - [PERSON_NAME] 112 - Bunk Room Allegheny 4.5" Plug…" at bounding box center [263, 309] width 321 height 608
click at [70, 302] on div "25120 - 378 WEA 12B Phase 2 - [PERSON_NAME] 112 - Bunk Room Allegheny 4.5" Plug…" at bounding box center [263, 209] width 527 height 418
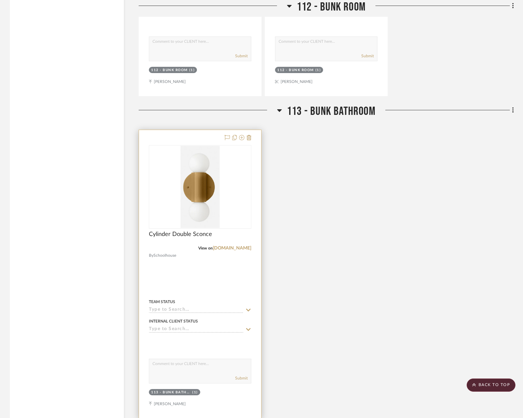
scroll to position [1425, 0]
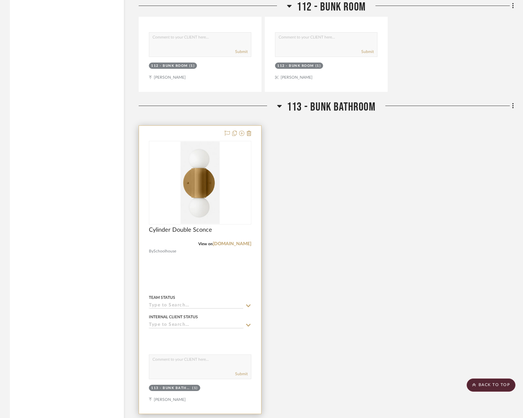
click at [210, 175] on img "0" at bounding box center [199, 183] width 39 height 82
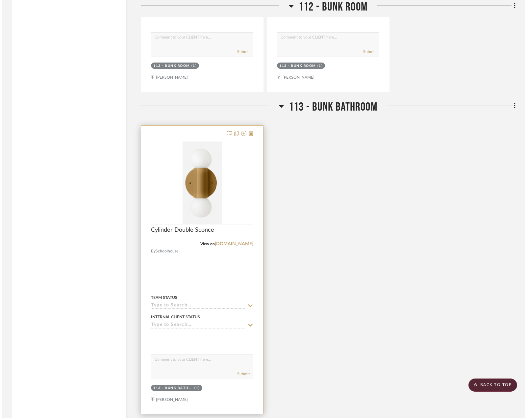
scroll to position [0, 0]
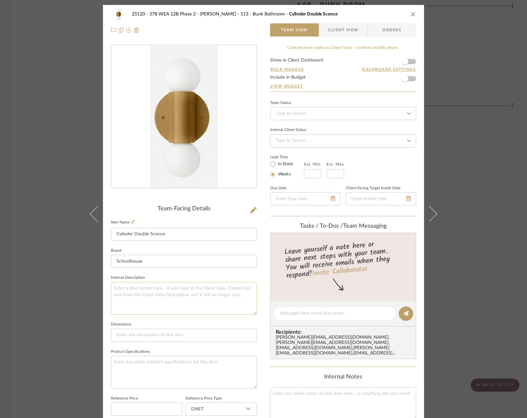
click at [159, 295] on textarea at bounding box center [184, 298] width 146 height 33
paste textarea "Description: Allegheny 4.5" Plug-In Sconce by Schoolhouse || Color/Finish: Butt…"
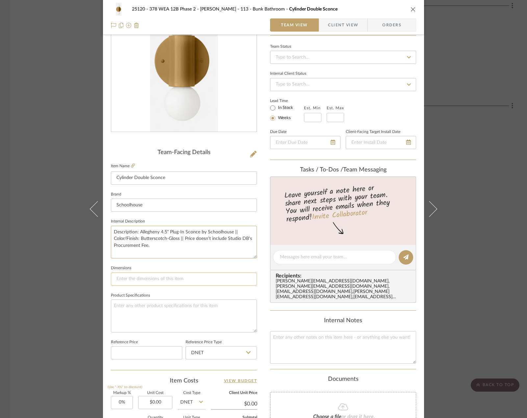
scroll to position [66, 0]
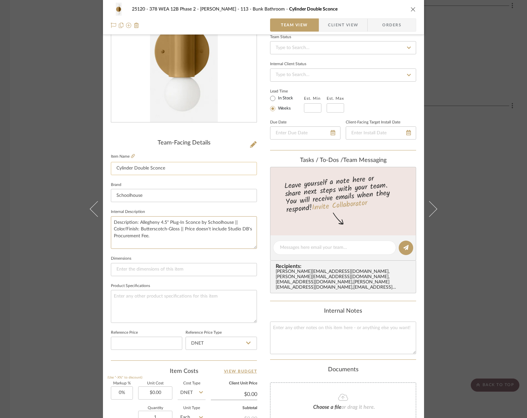
type textarea "Description: Allegheny 4.5" Plug-In Sconce by Schoolhouse || Color/Finish: Butt…"
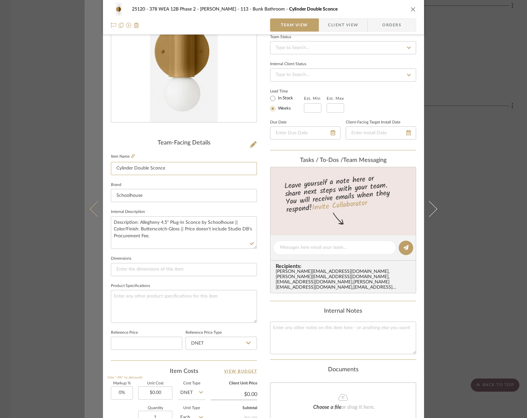
drag, startPoint x: 180, startPoint y: 167, endPoint x: 91, endPoint y: 170, distance: 88.9
click at [91, 170] on mat-dialog-content "25120 - 378 WEA 12B Phase 2 - [PERSON_NAME] 113 - Bunk Bathroom Cylinder Double…" at bounding box center [264, 243] width 358 height 608
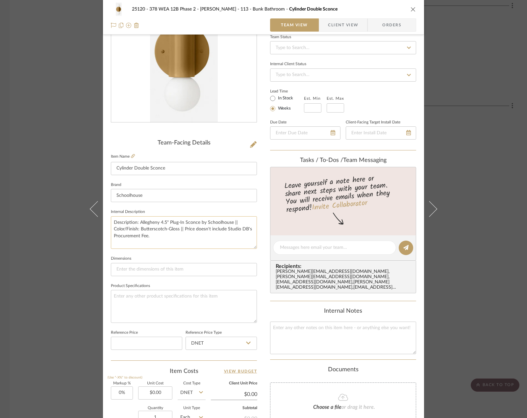
drag, startPoint x: 197, startPoint y: 223, endPoint x: 138, endPoint y: 222, distance: 59.2
click at [138, 222] on textarea "Description: Allegheny 4.5" Plug-In Sconce by Schoolhouse || Color/Finish: Butt…" at bounding box center [184, 232] width 146 height 33
paste textarea "Cylinder Double"
drag, startPoint x: 150, startPoint y: 228, endPoint x: 113, endPoint y: 230, distance: 37.9
click at [113, 230] on textarea "Description: Cylinder Double Sconce by Schoolhouse || Color/Finish: Butterscotc…" at bounding box center [184, 232] width 146 height 33
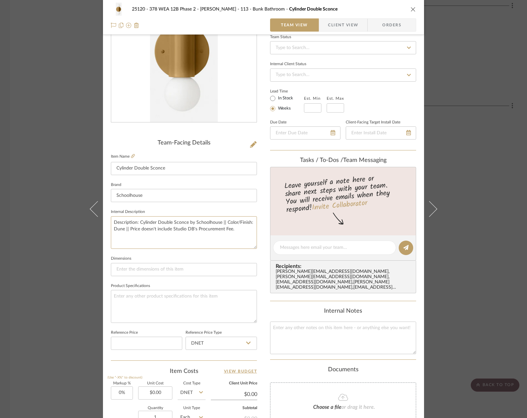
type textarea "Description: Cylinder Double Sconce by Schoolhouse || Color/Finish: Dune || Pri…"
click at [196, 256] on fieldset "Dimensions" at bounding box center [184, 265] width 146 height 22
click at [440, 184] on div "25120 - 378 WEA 12B Phase 2 - [PERSON_NAME] 113 - Bunk Bathroom Cylinder Double…" at bounding box center [263, 209] width 527 height 418
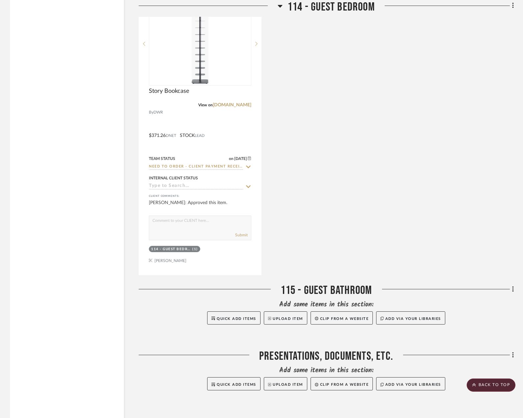
scroll to position [1918, 0]
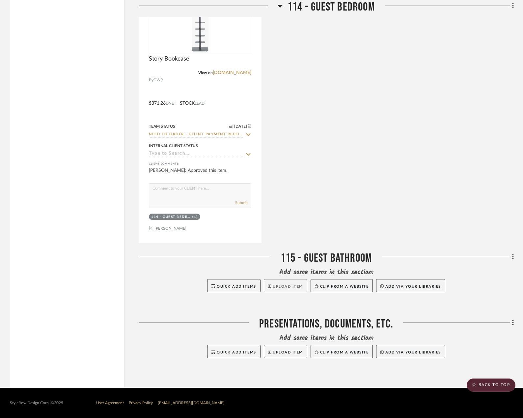
click at [271, 281] on button "Upload Item" at bounding box center [285, 285] width 43 height 13
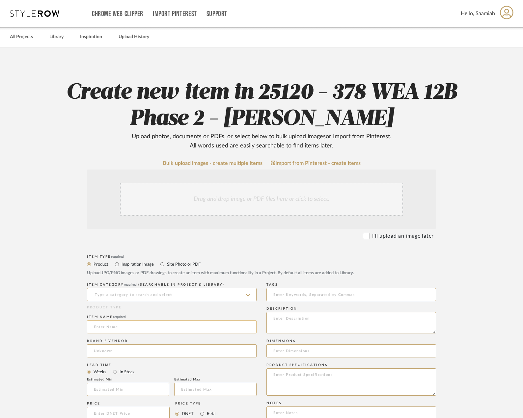
click at [132, 327] on input at bounding box center [172, 326] width 170 height 13
paste input "Pebble Double Sconce 10""
type input "Pebble Double Sconce 10""
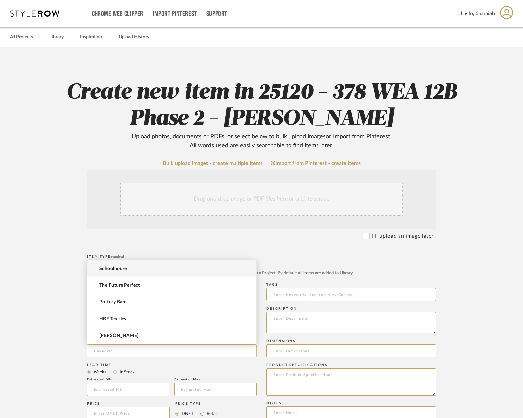
click at [118, 352] on input at bounding box center [172, 350] width 170 height 13
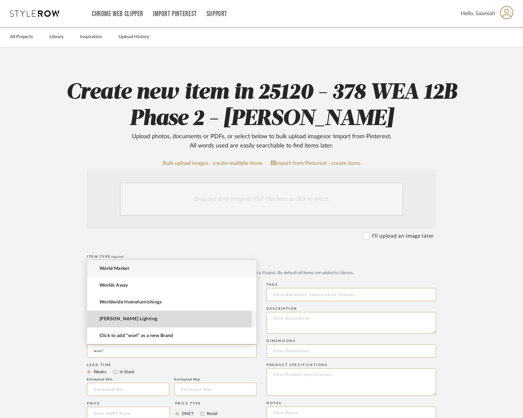
click at [114, 320] on span "[PERSON_NAME] Lighting" at bounding box center [128, 319] width 58 height 6
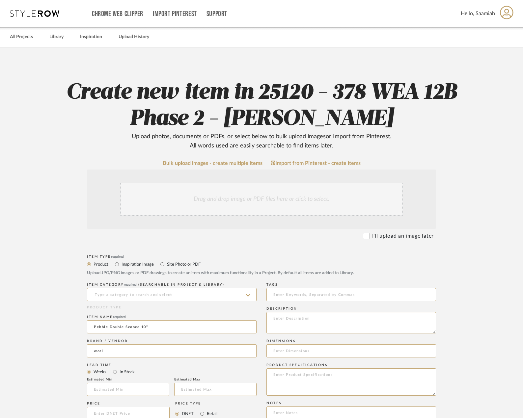
type input "[PERSON_NAME] Lighting"
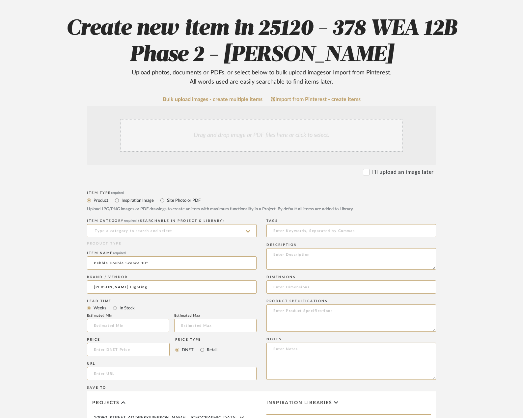
scroll to position [66, 0]
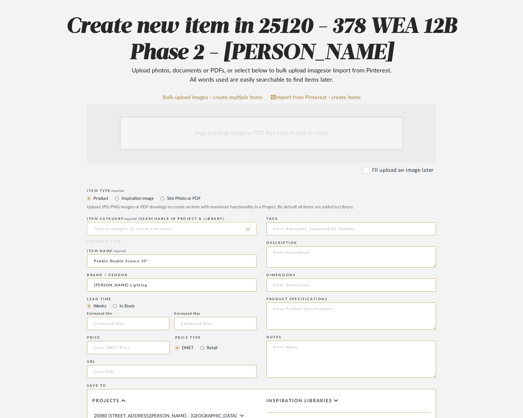
click at [125, 223] on input at bounding box center [172, 228] width 170 height 13
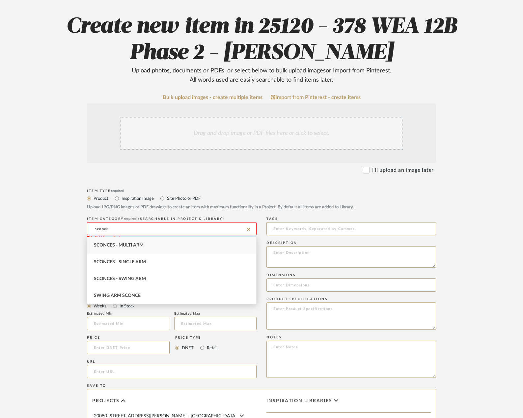
click at [134, 246] on span "Sconces - Multi Arm" at bounding box center [119, 245] width 50 height 5
type input "Sconces - Multi Arm"
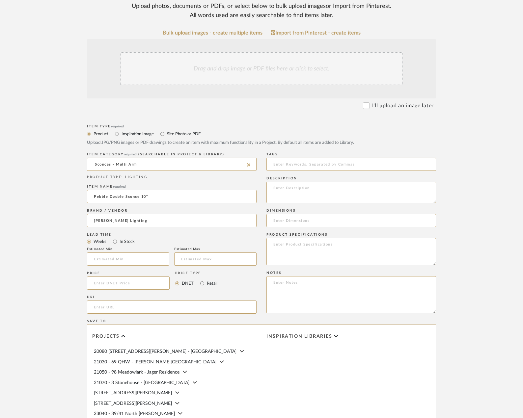
scroll to position [132, 0]
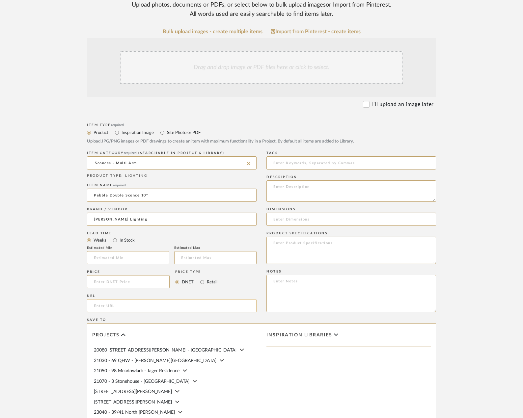
click at [122, 302] on input "url" at bounding box center [172, 305] width 170 height 13
paste input "[URL][DOMAIN_NAME]"
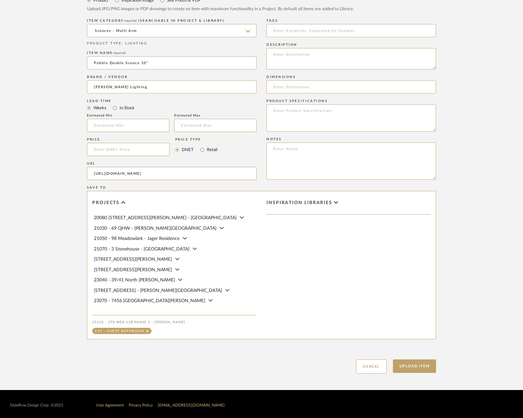
scroll to position [233, 0]
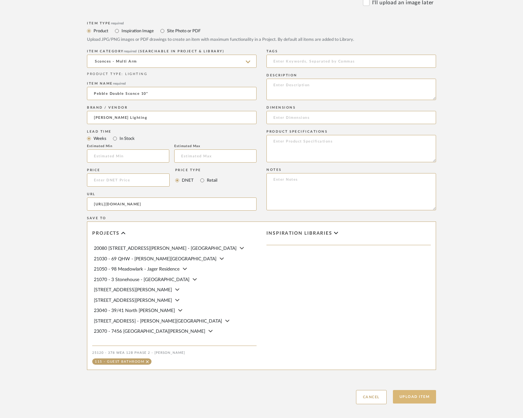
type input "[URL][DOMAIN_NAME]"
click at [411, 394] on button "Upload Item" at bounding box center [414, 396] width 43 height 13
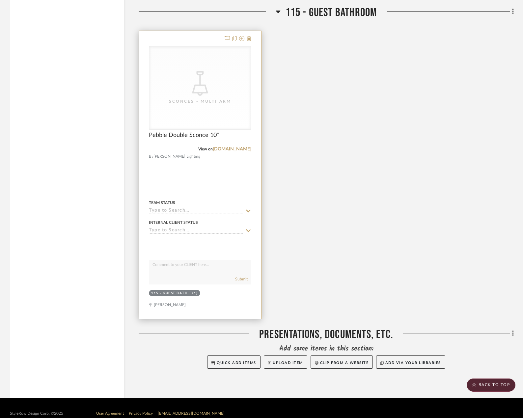
scroll to position [2166, 0]
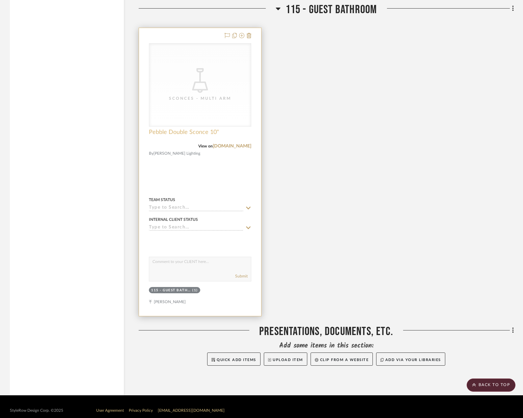
click at [184, 131] on span "Pebble Double Sconce 10"" at bounding box center [184, 132] width 70 height 7
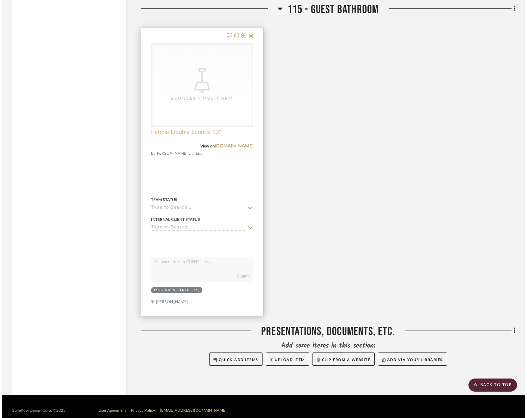
scroll to position [0, 0]
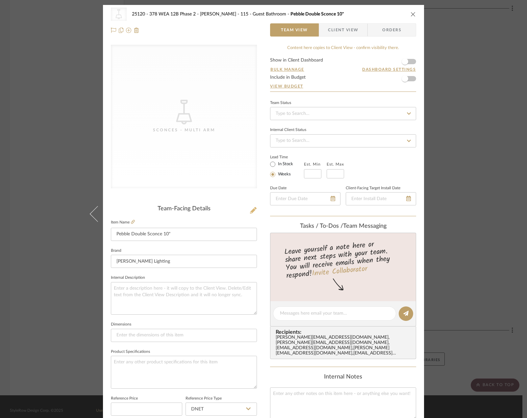
click at [252, 207] on icon at bounding box center [253, 210] width 7 height 7
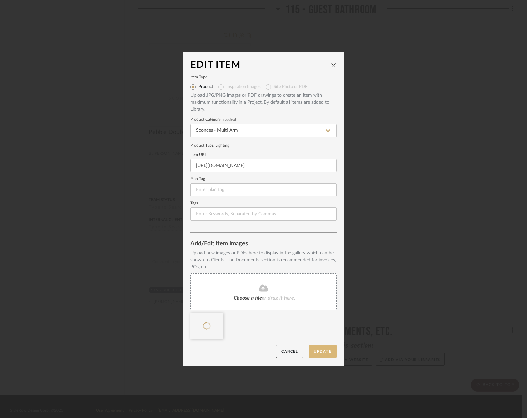
click at [318, 351] on button "Update" at bounding box center [323, 351] width 28 height 13
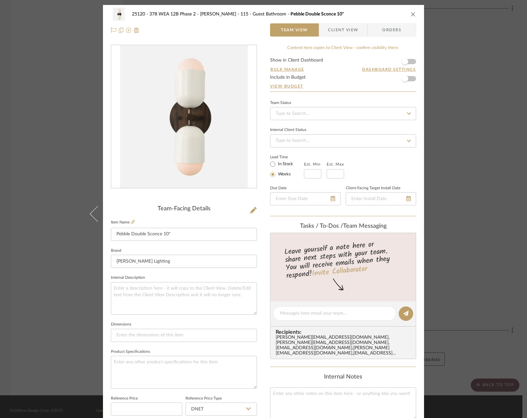
click at [449, 161] on div "25120 - 378 WEA 12B Phase 2 - [PERSON_NAME] 115 - Guest Bathroom Pebble Double …" at bounding box center [263, 209] width 527 height 418
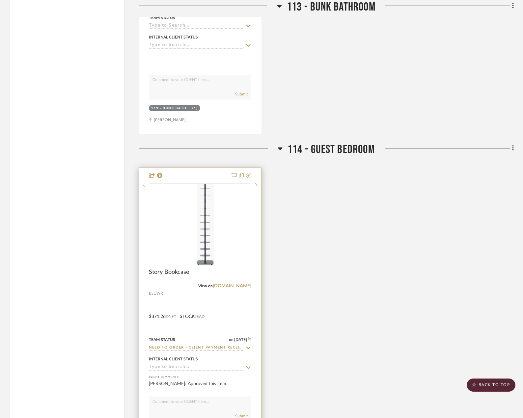
scroll to position [1574, 0]
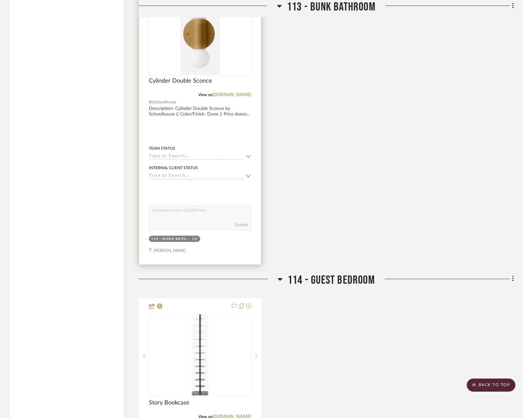
click at [200, 118] on div at bounding box center [200, 121] width 122 height 288
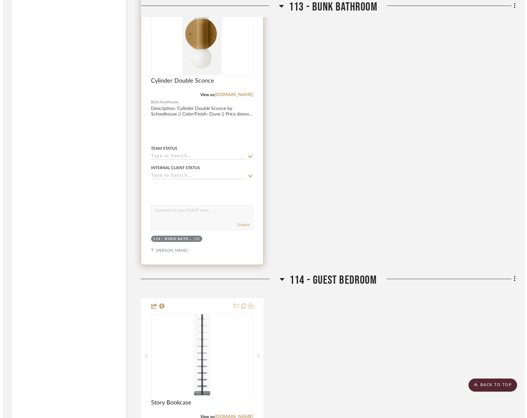
scroll to position [0, 0]
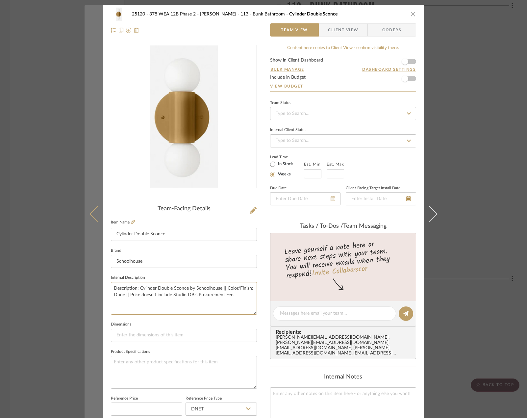
drag, startPoint x: 233, startPoint y: 294, endPoint x: 95, endPoint y: 282, distance: 138.7
click at [97, 282] on mat-dialog-content "25120 - 378 WEA 12B Phase 2 - [PERSON_NAME] 113 - Bunk Bathroom Cylinder Double…" at bounding box center [264, 309] width 358 height 608
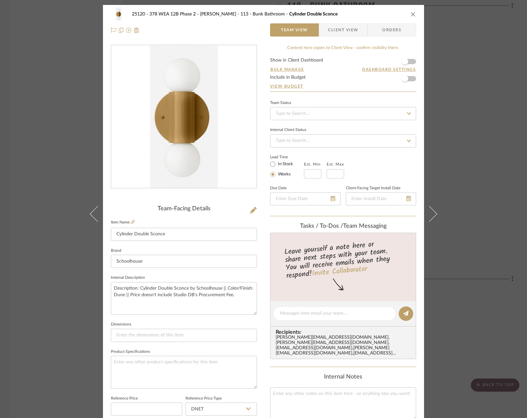
click at [454, 231] on div "25120 - 378 WEA 12B Phase 2 - [PERSON_NAME] 113 - Bunk Bathroom Cylinder Double…" at bounding box center [263, 209] width 527 height 418
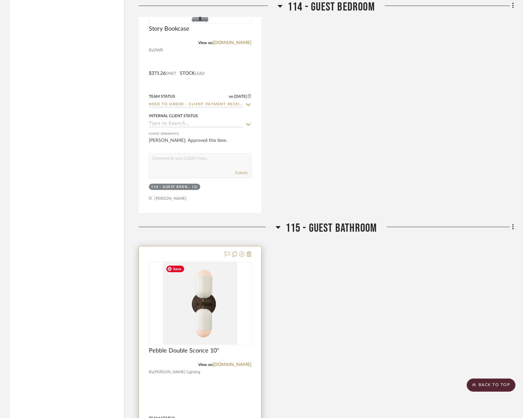
scroll to position [2035, 0]
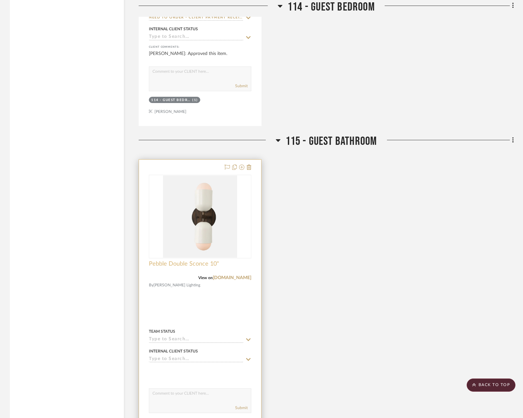
click at [212, 264] on span "Pebble Double Sconce 10"" at bounding box center [184, 263] width 70 height 7
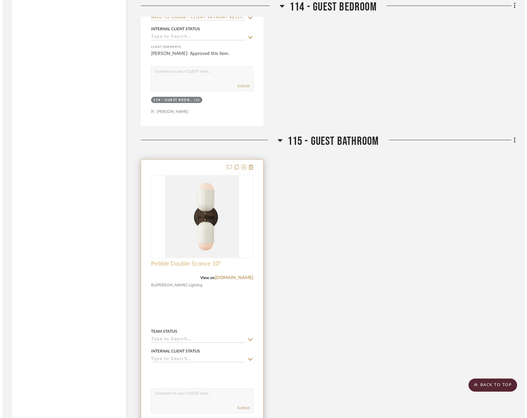
scroll to position [0, 0]
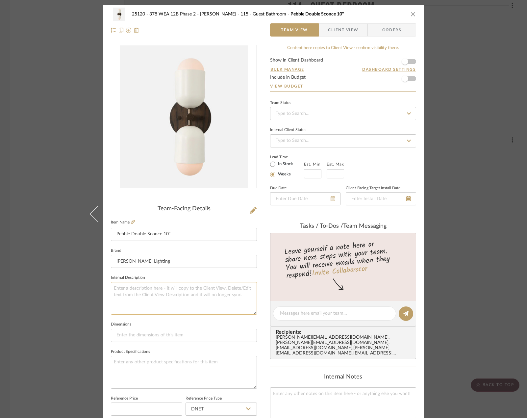
click at [155, 288] on textarea at bounding box center [184, 298] width 146 height 33
paste textarea "Description: Cylinder Double Sconce by Schoolhouse || Color/Finish: Dune || Pri…"
type textarea "Description: Cylinder Double Sconce by Schoolhouse || Color/Finish: Dune || Pri…"
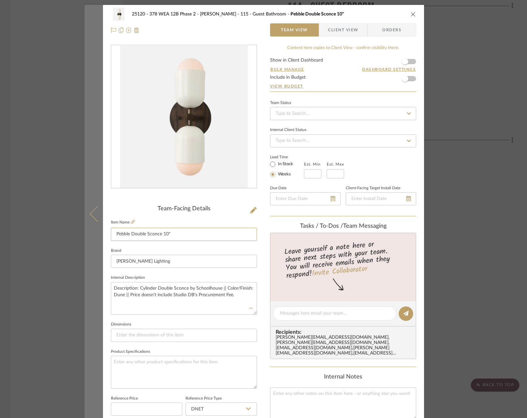
drag, startPoint x: 171, startPoint y: 234, endPoint x: 97, endPoint y: 238, distance: 74.8
click at [97, 238] on mat-dialog-content "25120 - 378 WEA 12B Phase 2 - [PERSON_NAME] 115 - Guest Bathroom Pebble Double …" at bounding box center [264, 309] width 358 height 608
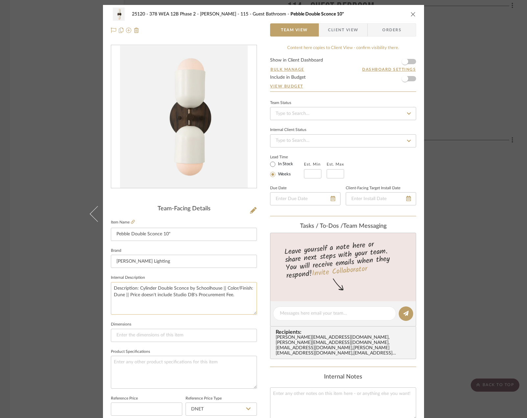
drag, startPoint x: 186, startPoint y: 288, endPoint x: 139, endPoint y: 289, distance: 47.1
click at [139, 289] on textarea "Description: Cylinder Double Sconce by Schoolhouse || Color/Finish: Dune || Pri…" at bounding box center [184, 298] width 146 height 33
paste textarea "Pebble Double Sconce 10""
type textarea "Description: Pebble Double Sconce 10" by Schoolhouse || Color/Finish: Dune || P…"
drag, startPoint x: 162, startPoint y: 261, endPoint x: 101, endPoint y: 264, distance: 61.0
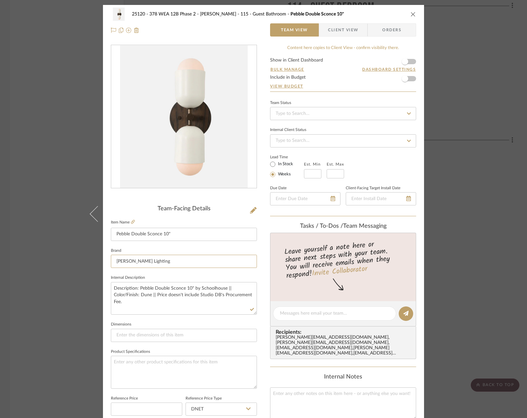
click at [103, 264] on div "25120 - 378 WEA 12B Phase 2 - [PERSON_NAME] 115 - Guest Bathroom Pebble Double …" at bounding box center [263, 309] width 321 height 608
click at [217, 292] on textarea "Description: Pebble Double Sconce 10" by Schoolhouse || Color/Finish: Dune || P…" at bounding box center [184, 298] width 146 height 33
click at [167, 263] on input at bounding box center [184, 261] width 146 height 13
click at [158, 278] on span "[PERSON_NAME] Lighting" at bounding box center [184, 278] width 126 height 6
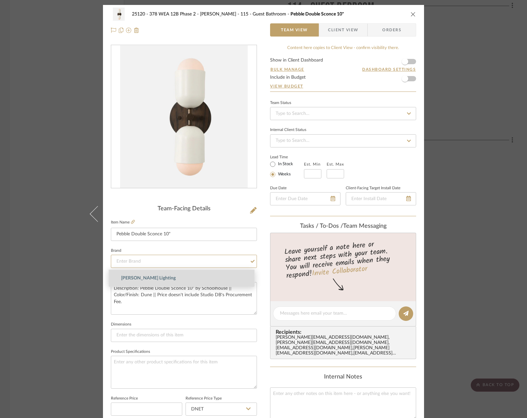
type input "[PERSON_NAME] Lighting"
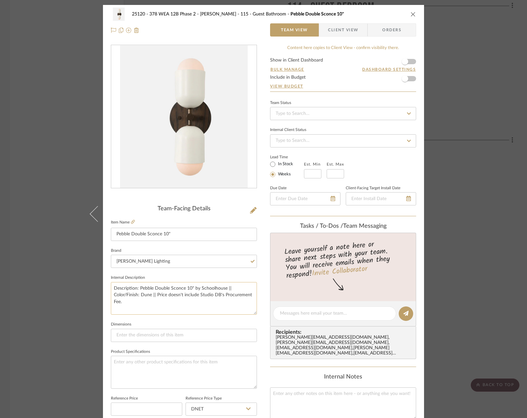
drag, startPoint x: 222, startPoint y: 290, endPoint x: 198, endPoint y: 289, distance: 24.4
click at [198, 289] on textarea "Description: Pebble Double Sconce 10" by Schoolhouse || Color/Finish: Dune || P…" at bounding box center [184, 298] width 146 height 33
paste textarea "[PERSON_NAME] Lighting"
click at [143, 296] on textarea "Description: Pebble Double Sconce 10" by [PERSON_NAME] Lighting || Color/Finish…" at bounding box center [184, 298] width 146 height 33
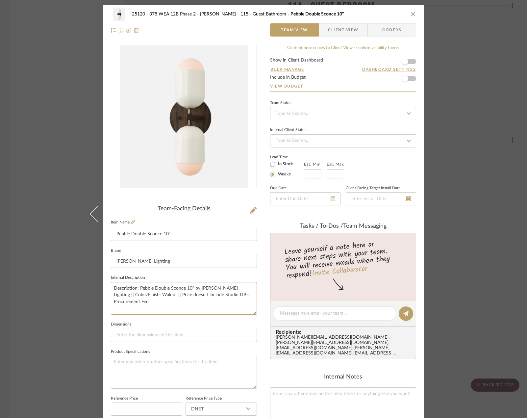
type textarea "Description: Pebble Double Sconce 10" by [PERSON_NAME] Lighting || Color/Finish…"
click at [199, 324] on fieldset "Dimensions" at bounding box center [184, 331] width 146 height 22
click at [448, 111] on div "25120 - 378 WEA 12B Phase 2 - [PERSON_NAME] 115 - Guest Bathroom Pebble Double …" at bounding box center [263, 209] width 527 height 418
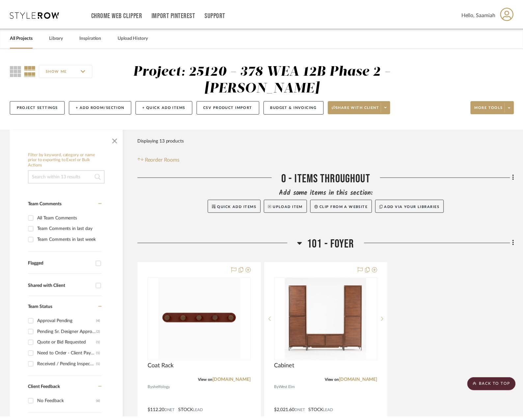
scroll to position [2035, 0]
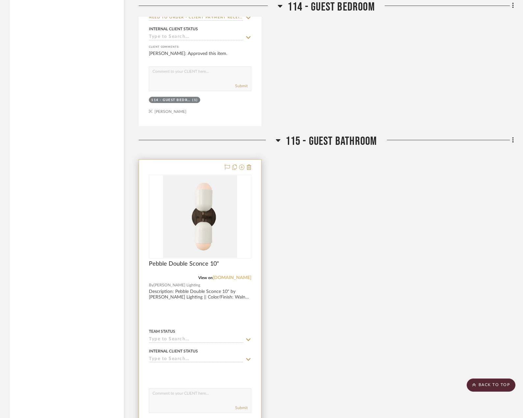
click at [234, 278] on link "[DOMAIN_NAME]" at bounding box center [232, 277] width 39 height 5
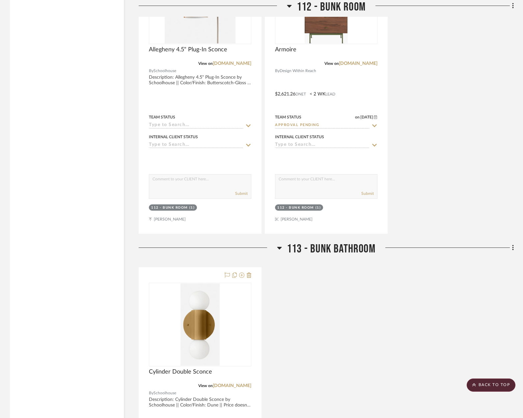
scroll to position [1475, 0]
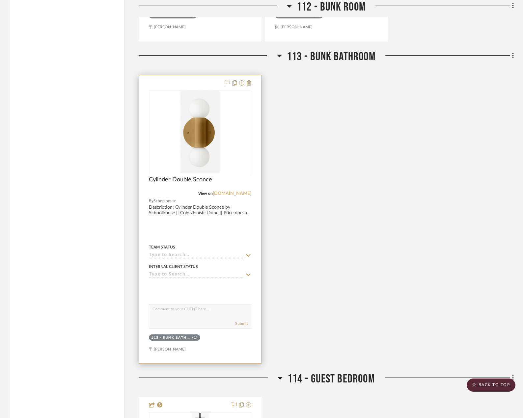
click at [229, 193] on link "[DOMAIN_NAME]" at bounding box center [232, 193] width 39 height 5
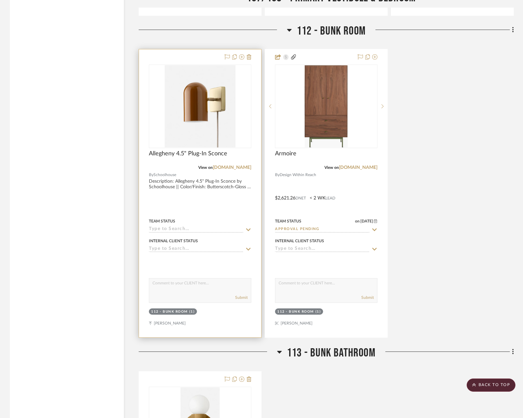
scroll to position [1146, 0]
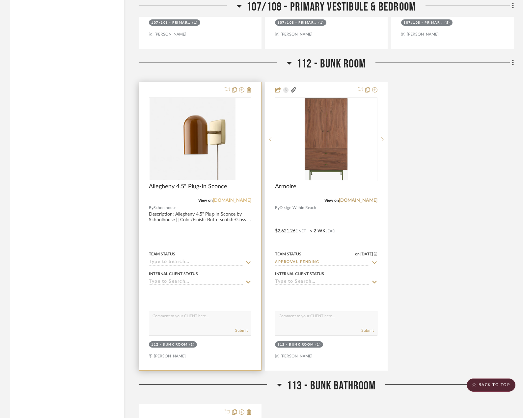
click at [233, 201] on link "[DOMAIN_NAME]" at bounding box center [232, 200] width 39 height 5
click at [230, 200] on link "[DOMAIN_NAME]" at bounding box center [232, 200] width 39 height 5
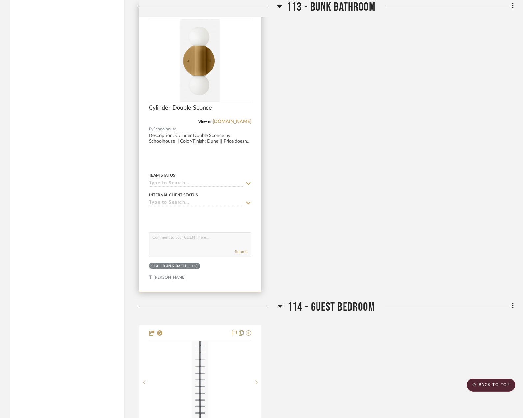
scroll to position [1541, 0]
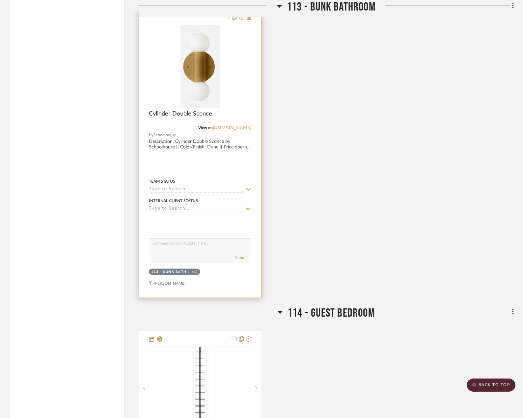
click at [222, 128] on link "[DOMAIN_NAME]" at bounding box center [232, 127] width 39 height 5
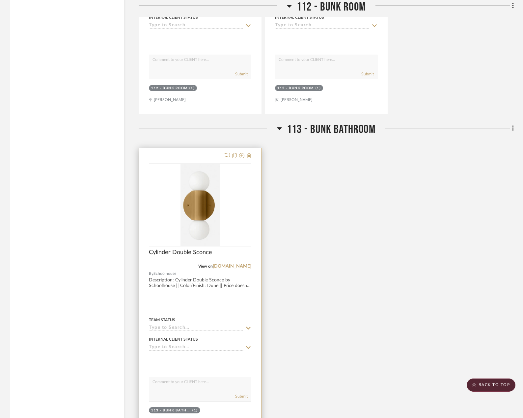
scroll to position [1475, 0]
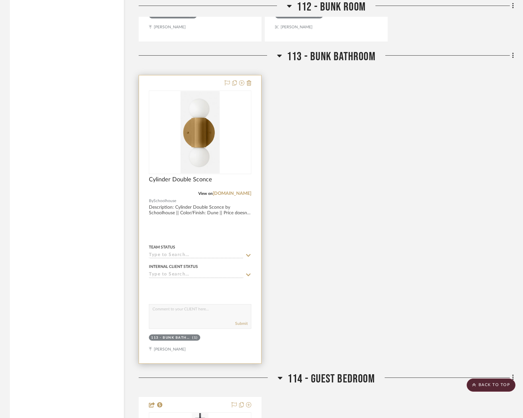
click at [189, 162] on img "0" at bounding box center [199, 132] width 39 height 82
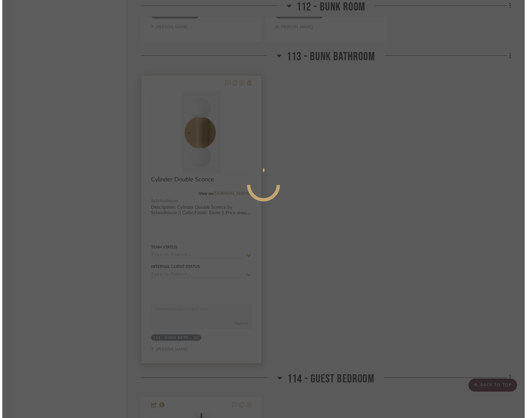
scroll to position [0, 0]
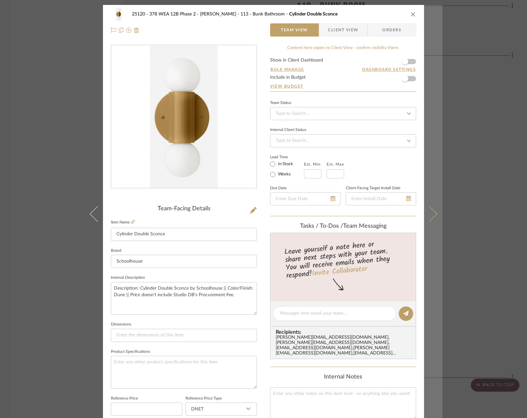
click at [440, 52] on button at bounding box center [433, 214] width 18 height 418
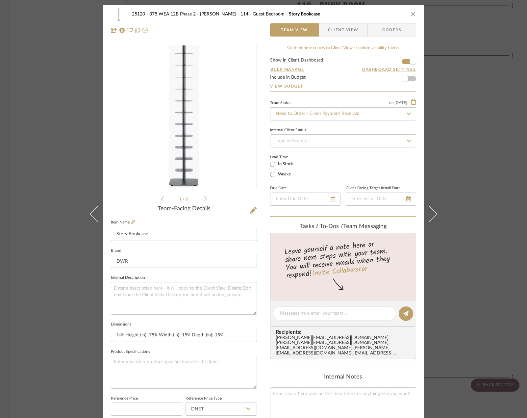
drag, startPoint x: 438, startPoint y: 40, endPoint x: 450, endPoint y: 36, distance: 12.2
click at [439, 40] on button at bounding box center [433, 214] width 18 height 418
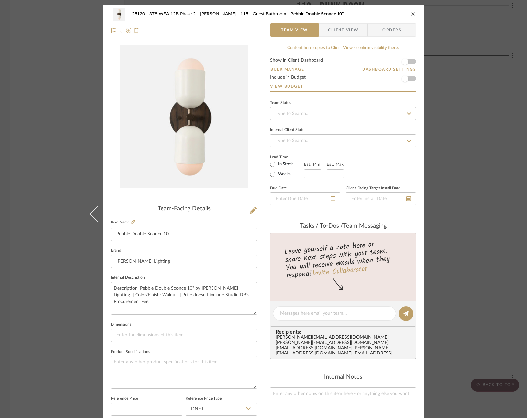
click at [471, 70] on div "25120 - 378 WEA 12B Phase 2 - [PERSON_NAME] 115 - Guest Bathroom Pebble Double …" at bounding box center [263, 209] width 527 height 418
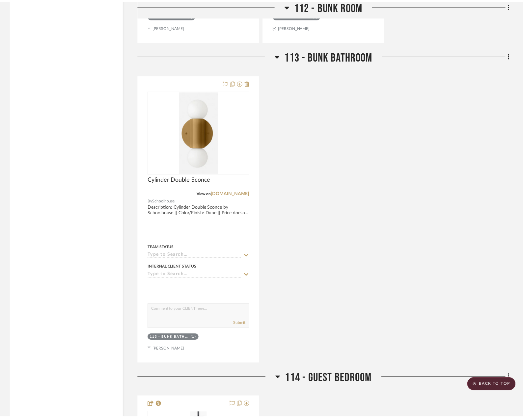
scroll to position [1475, 0]
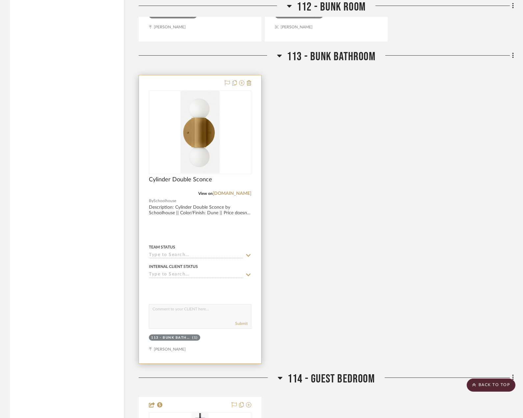
click at [238, 191] on div "View on [DOMAIN_NAME]" at bounding box center [200, 194] width 102 height 6
click at [237, 194] on link "[DOMAIN_NAME]" at bounding box center [232, 193] width 39 height 5
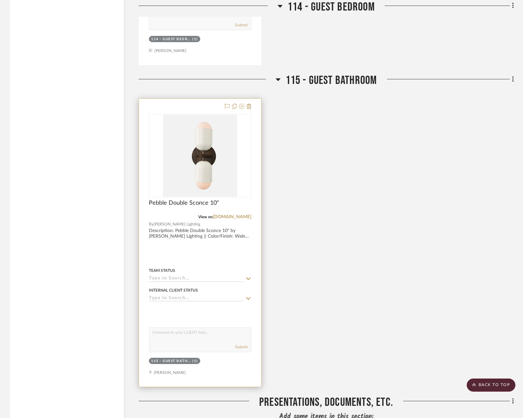
scroll to position [2101, 0]
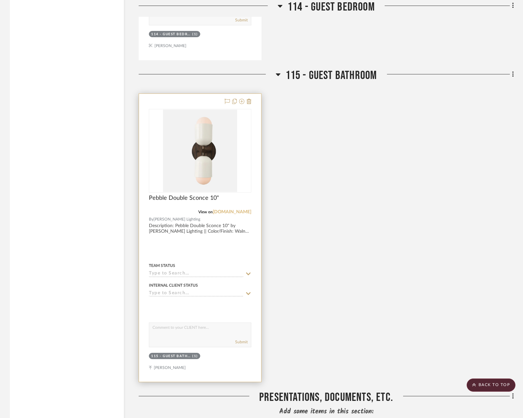
click at [224, 213] on link "[DOMAIN_NAME]" at bounding box center [232, 212] width 39 height 5
